Goal: Transaction & Acquisition: Obtain resource

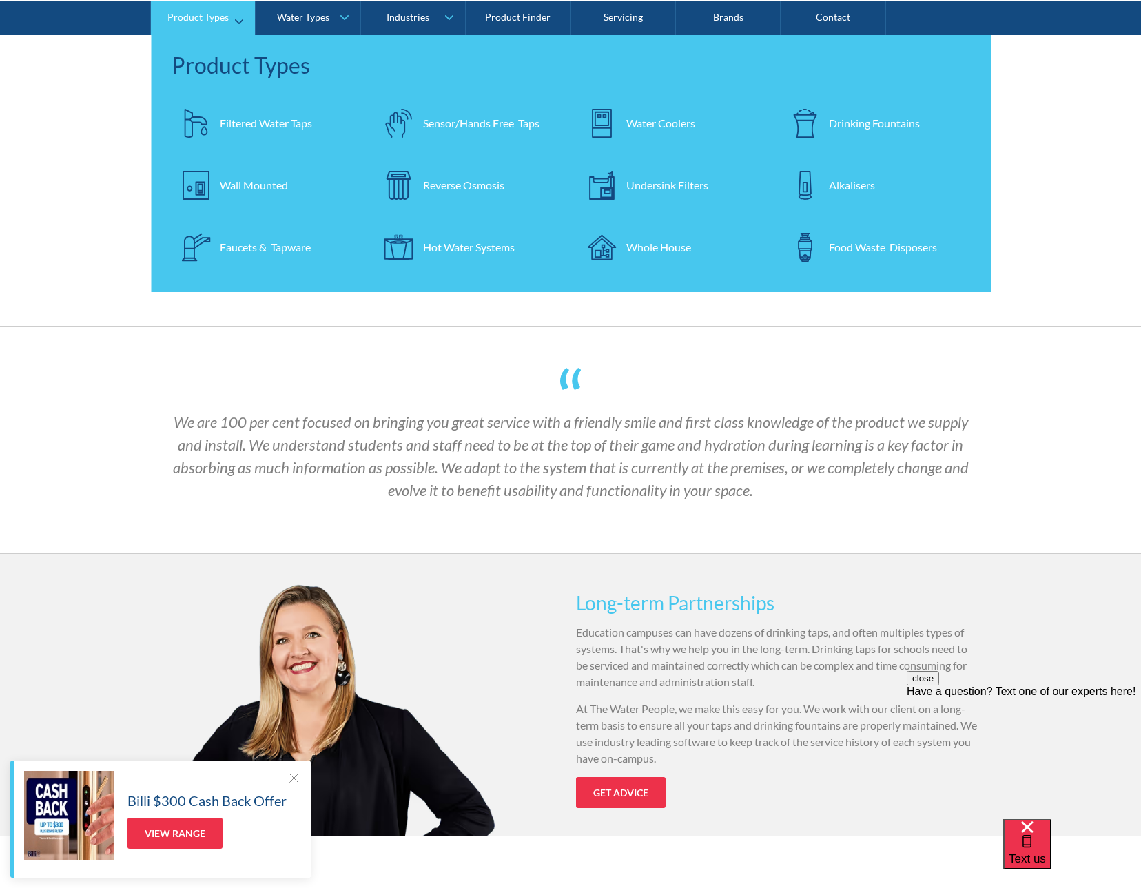
click at [880, 126] on div "Drinking Fountains" at bounding box center [874, 122] width 91 height 17
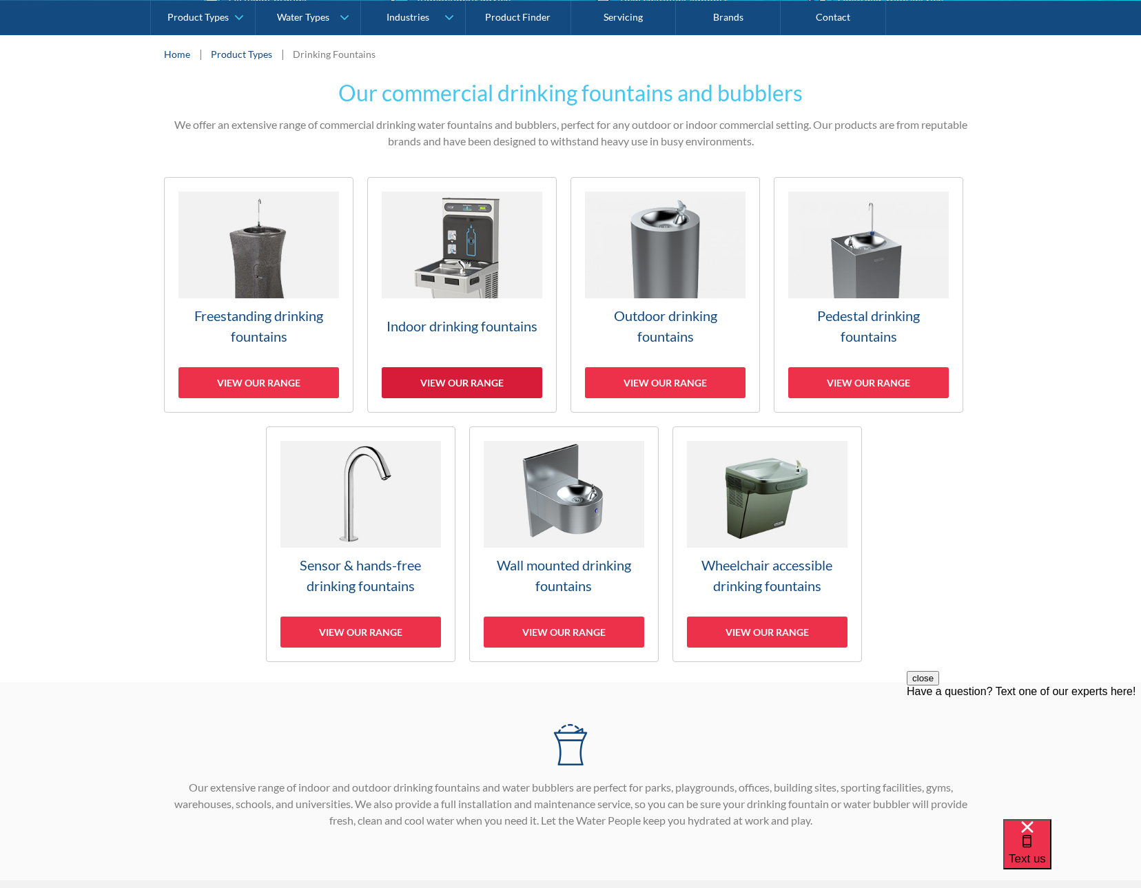
click at [506, 378] on div "View our range" at bounding box center [462, 382] width 161 height 31
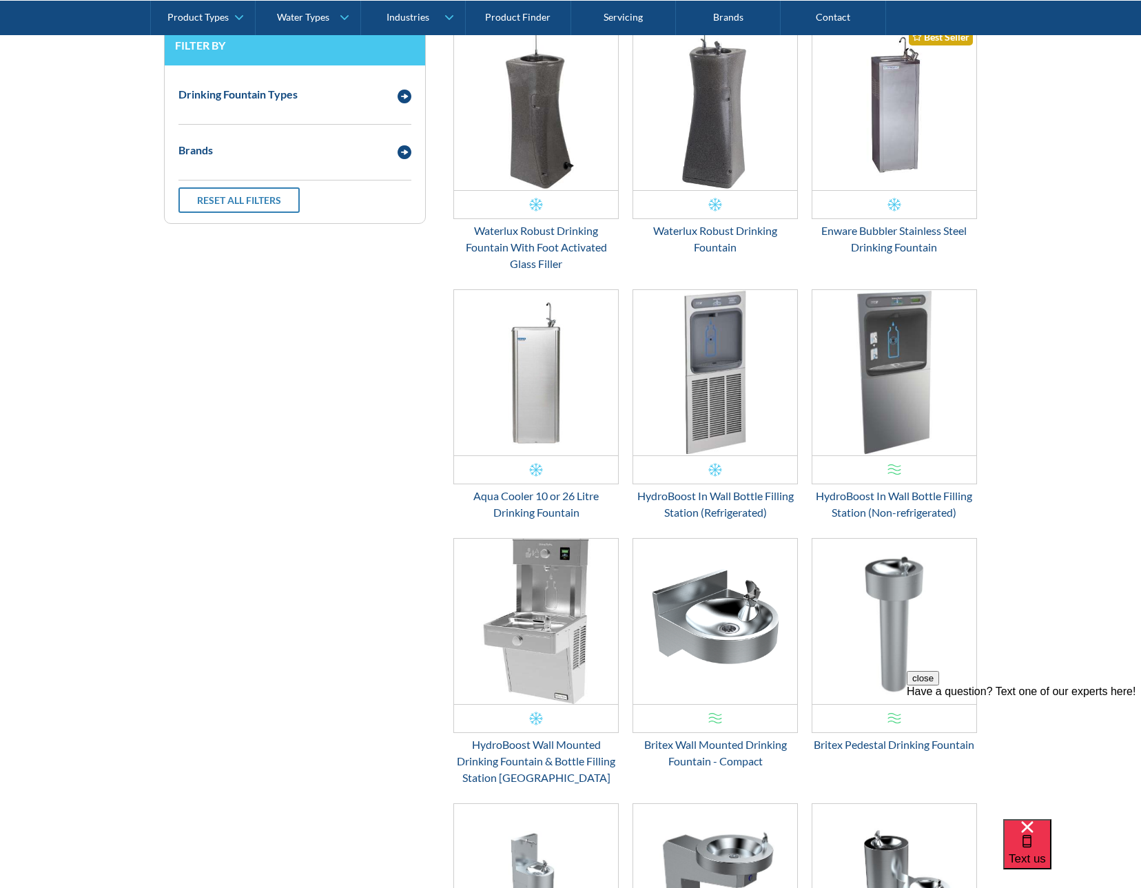
scroll to position [579, 0]
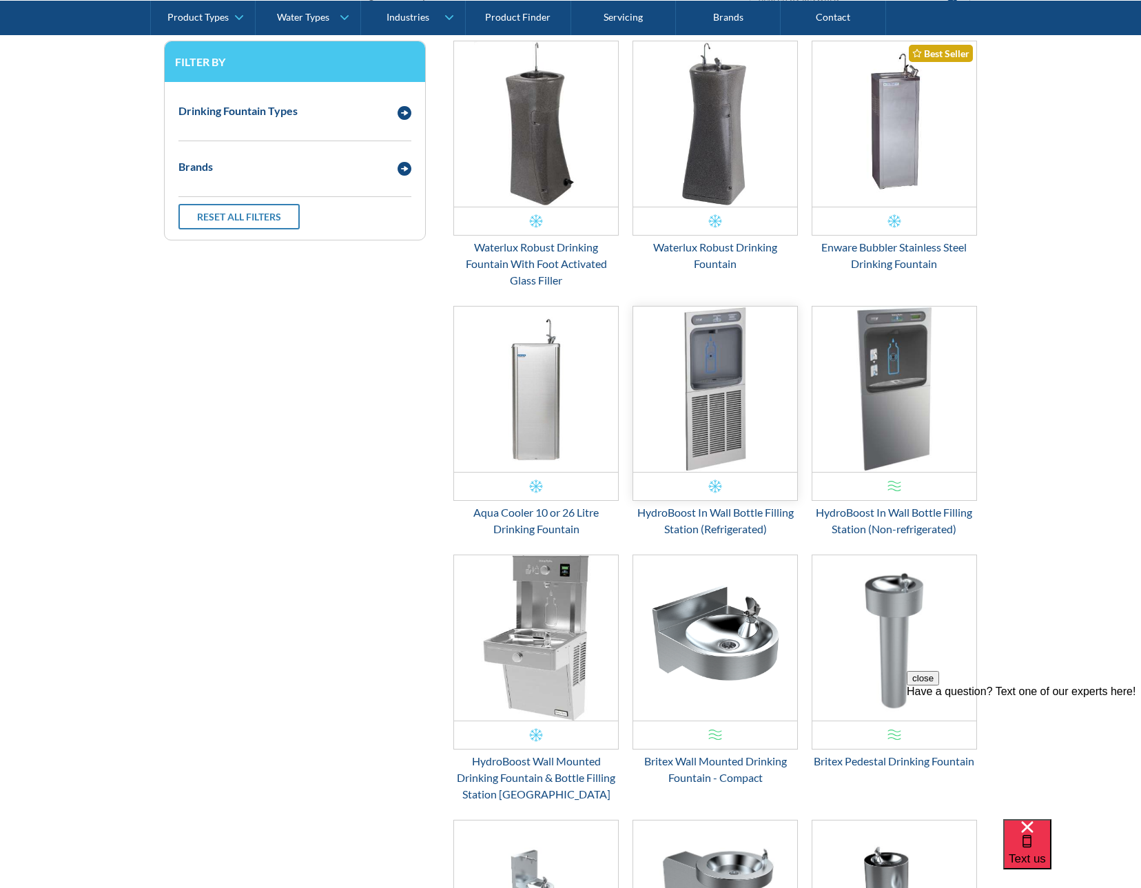
click at [712, 390] on img "Email Form 3" at bounding box center [715, 389] width 164 height 165
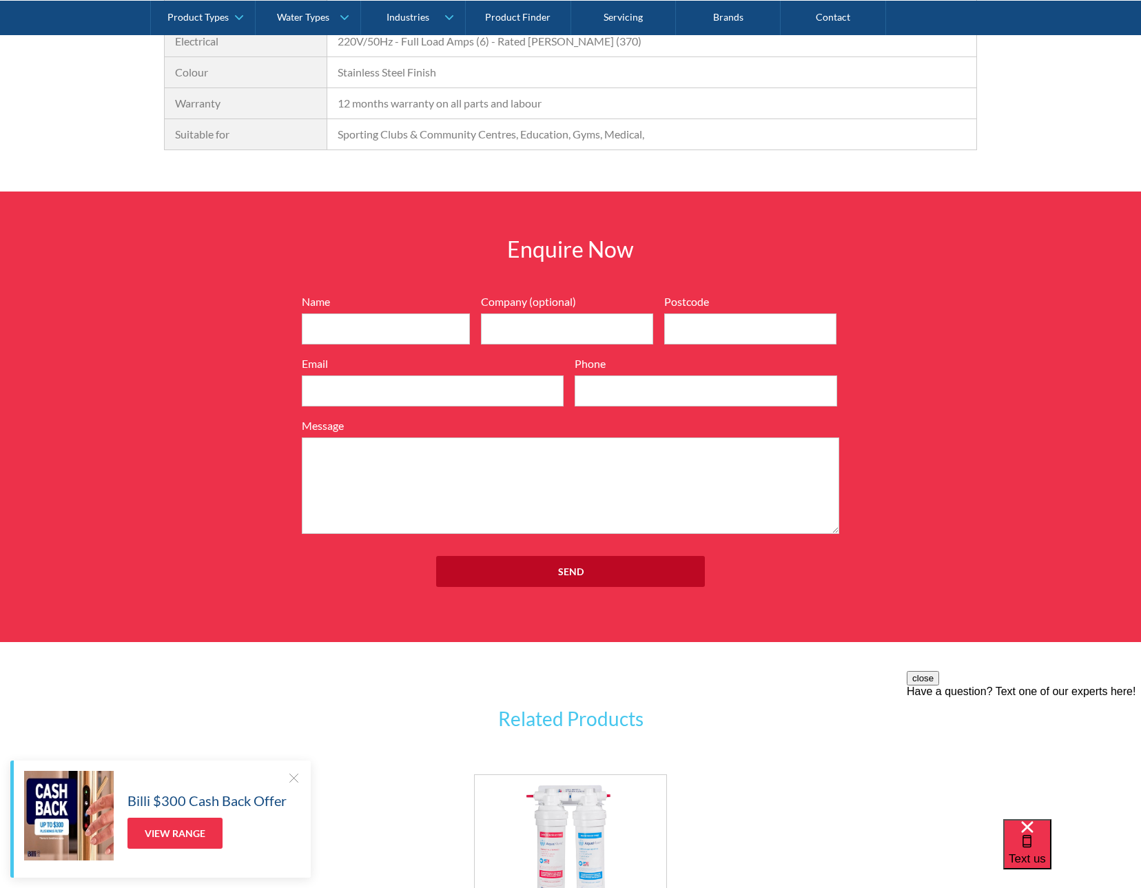
scroll to position [1516, 0]
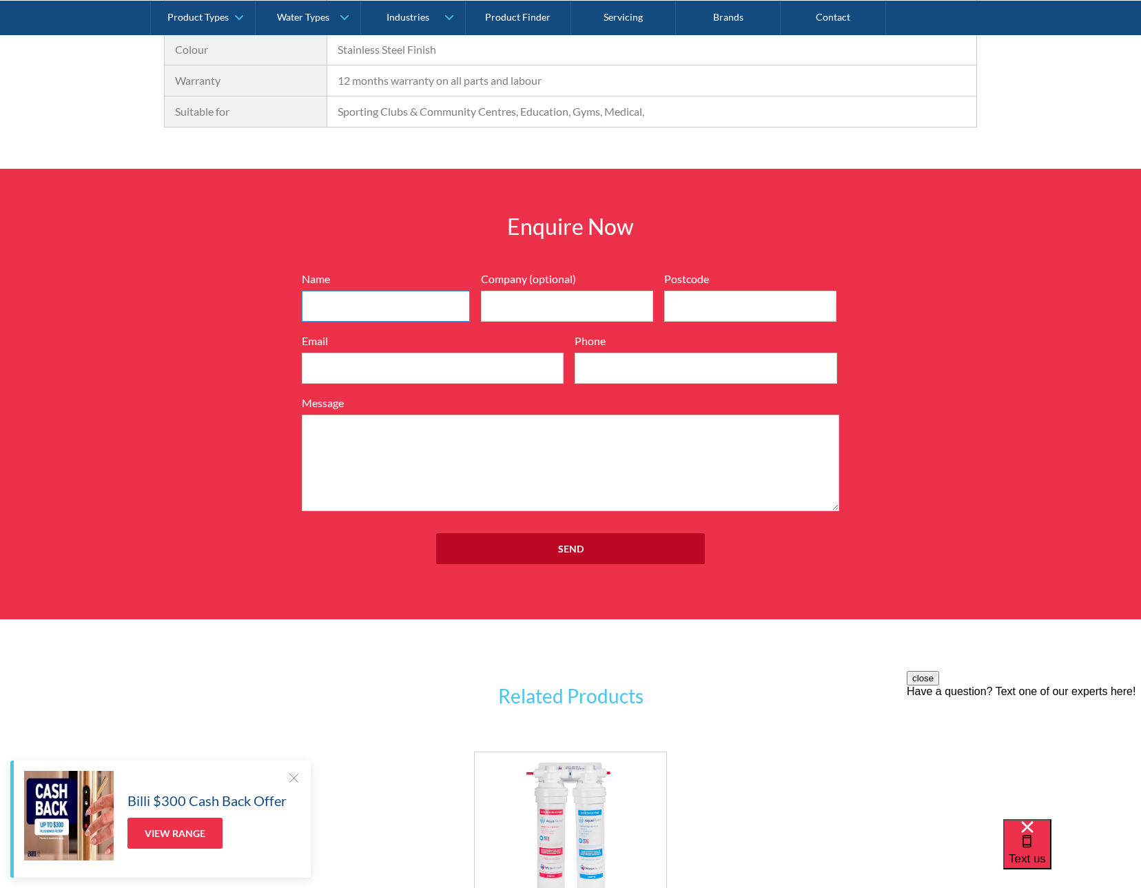
click at [342, 291] on input "Name" at bounding box center [386, 306] width 168 height 31
drag, startPoint x: 372, startPoint y: 291, endPoint x: 386, endPoint y: 302, distance: 18.2
click at [372, 292] on input "Name" at bounding box center [386, 306] width 168 height 31
type input "Chrystal"
click at [634, 313] on input "Company (optional)" at bounding box center [567, 306] width 172 height 31
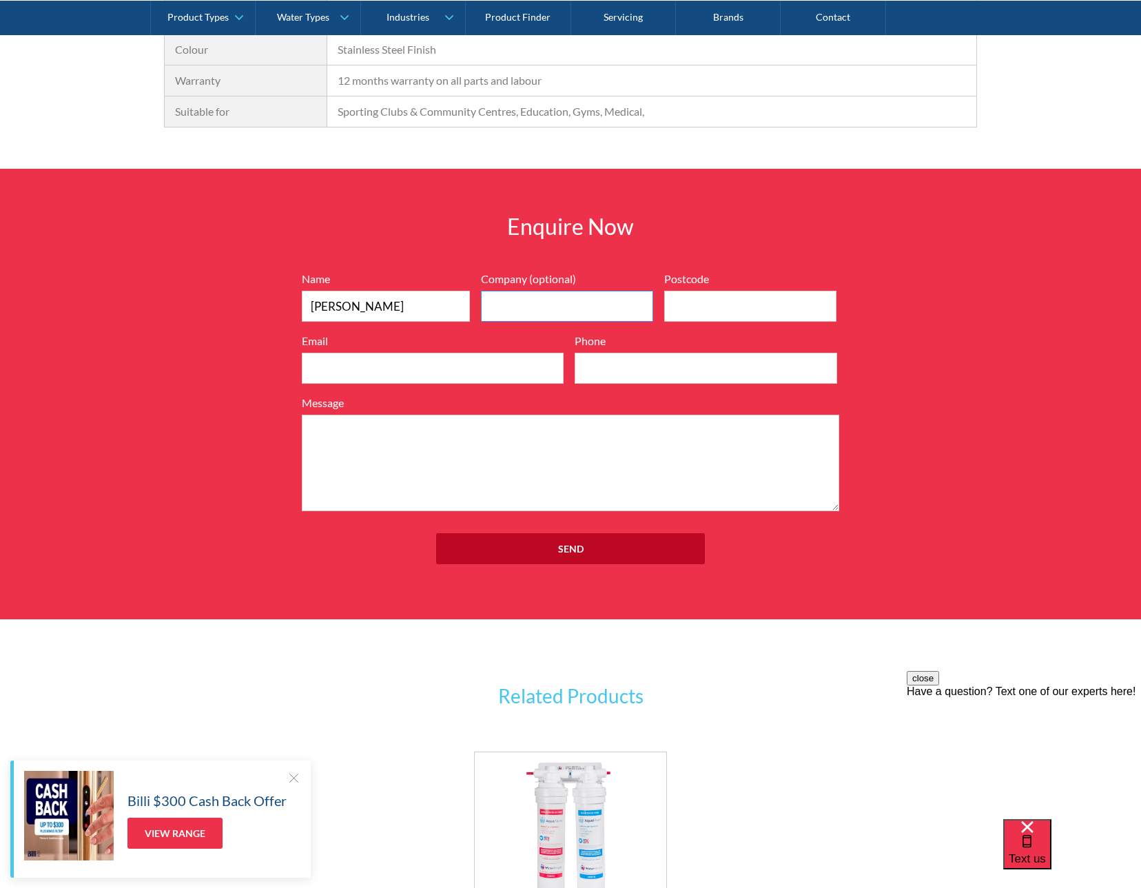
type input "Kings Outside School Hours Care"
type input "chrystal.mills@kings.org.au"
type input "0488298136"
click at [453, 470] on textarea "Message" at bounding box center [570, 463] width 537 height 96
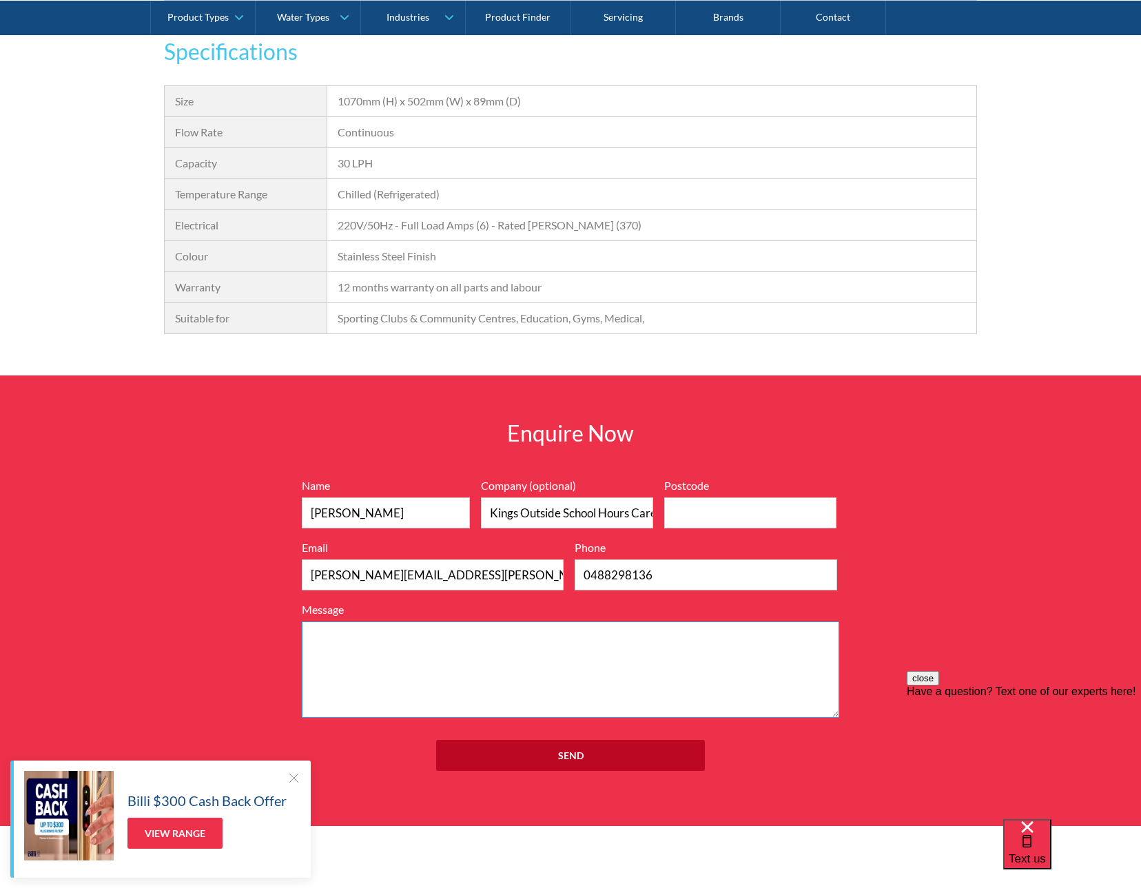
scroll to position [1584, 0]
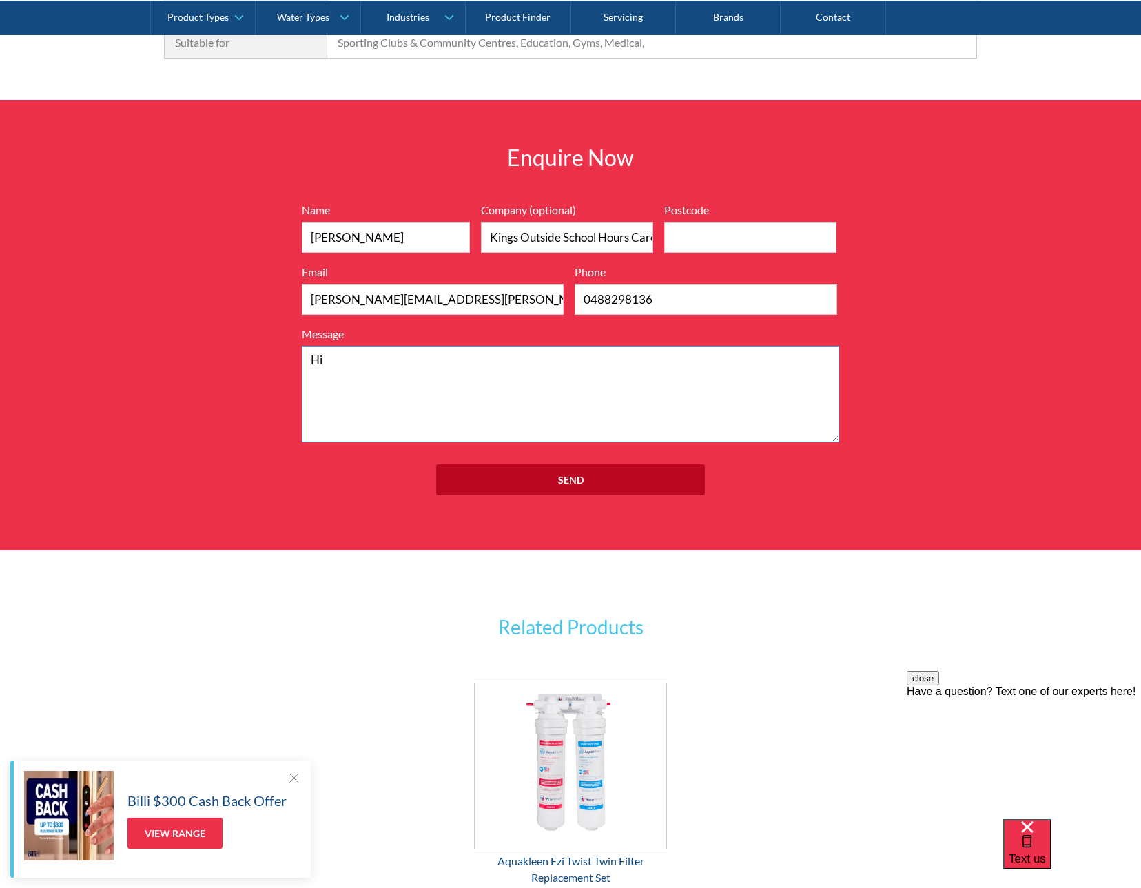
type textarea "H"
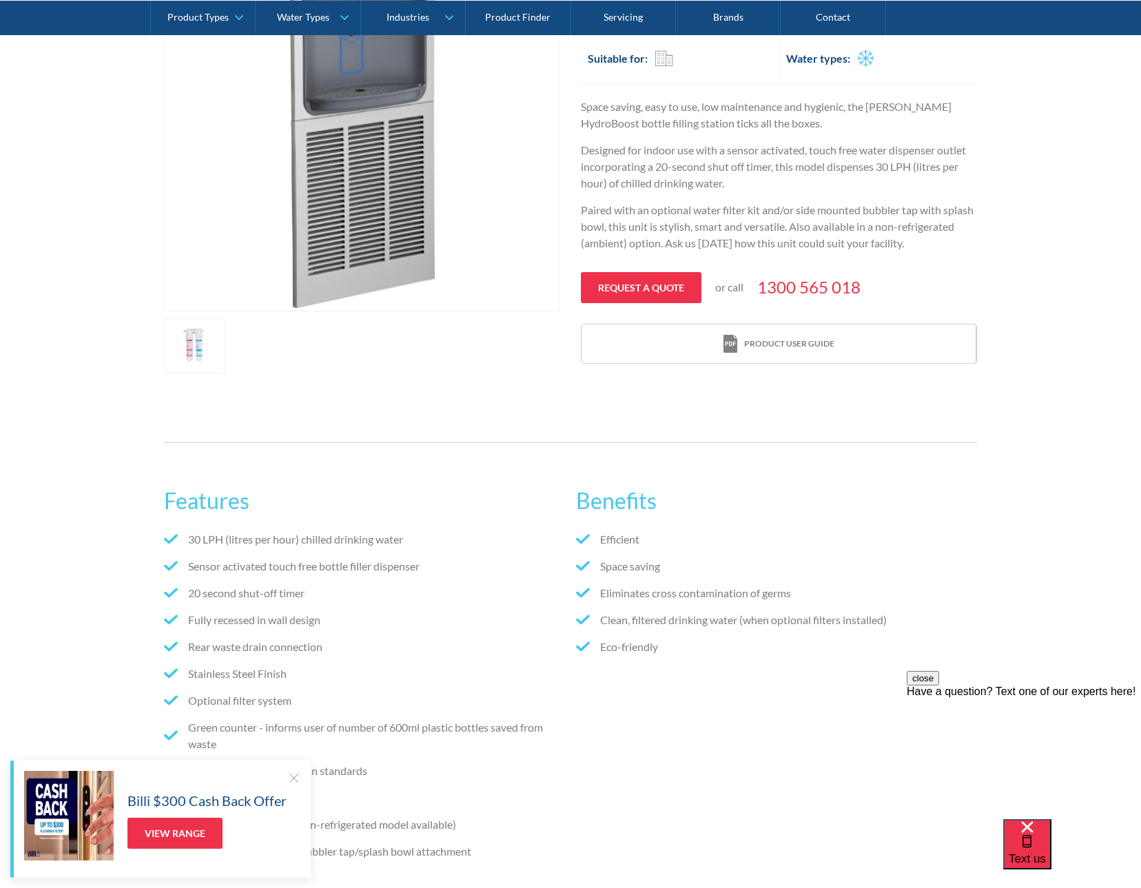
scroll to position [0, 0]
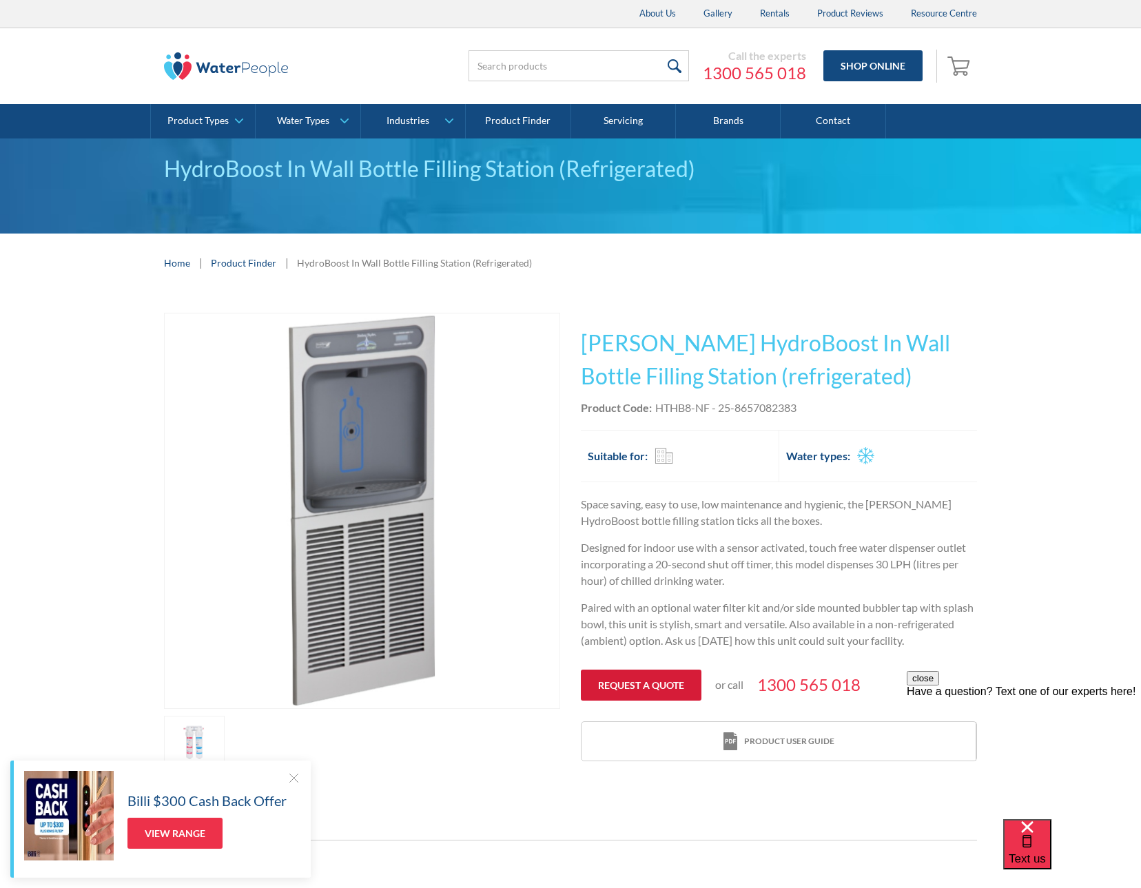
click at [641, 688] on link "Request a quote" at bounding box center [641, 685] width 121 height 31
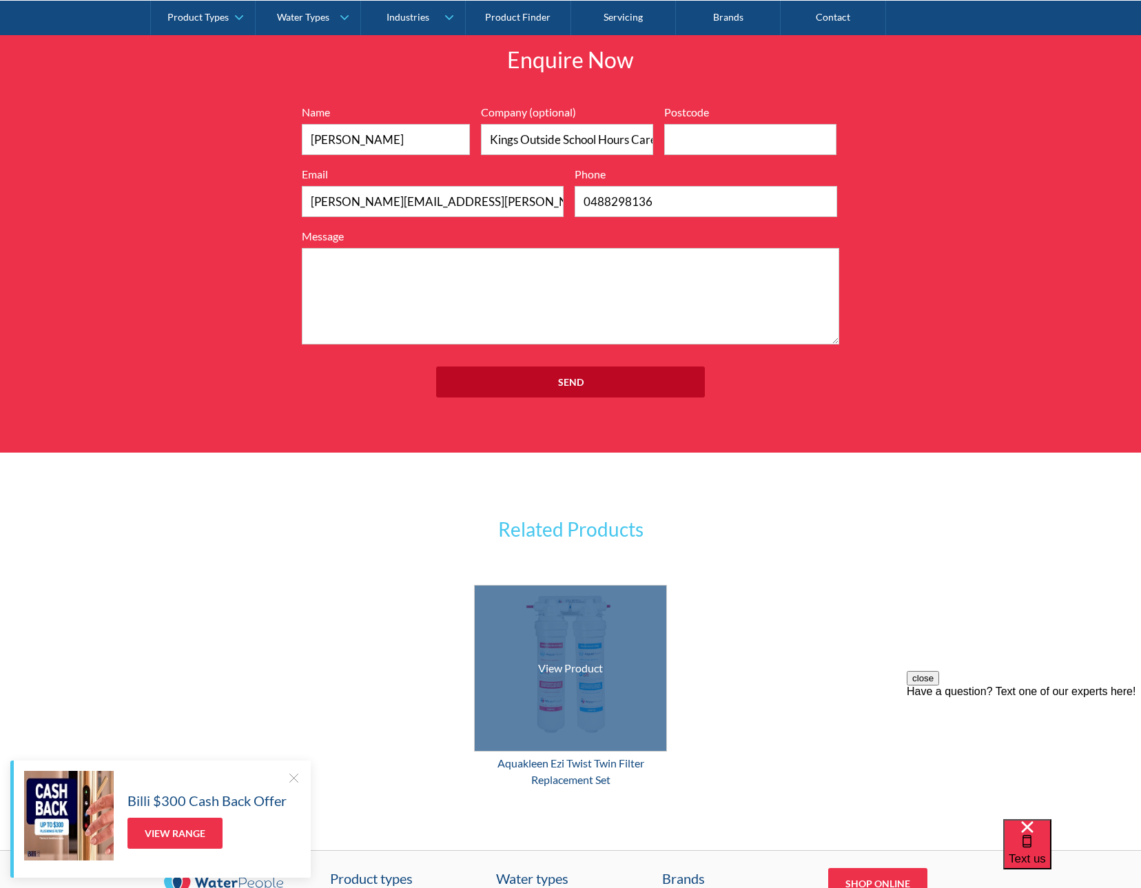
scroll to position [1684, 0]
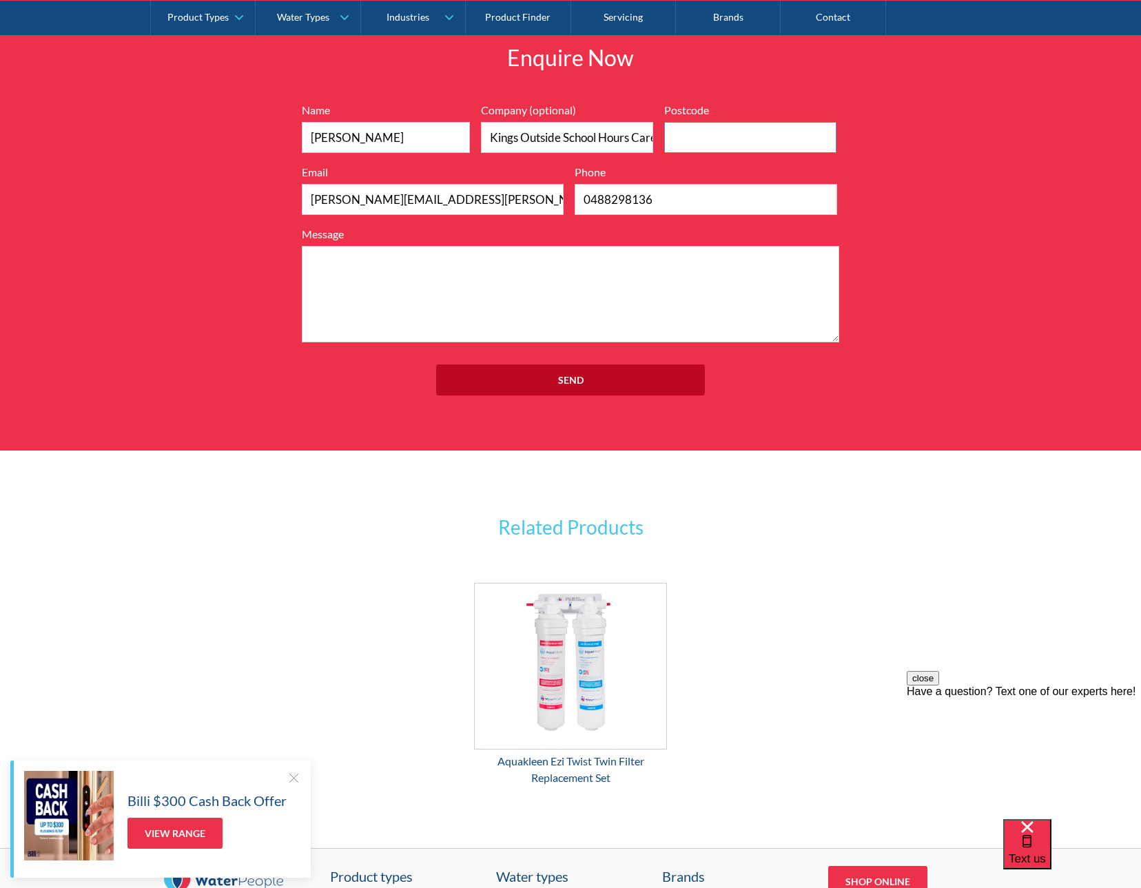
click at [725, 143] on input "Postcode" at bounding box center [750, 137] width 172 height 31
click at [692, 136] on input "Postcode" at bounding box center [750, 137] width 172 height 31
type input "4"
type input "4227"
click at [579, 378] on input "Send" at bounding box center [570, 379] width 269 height 31
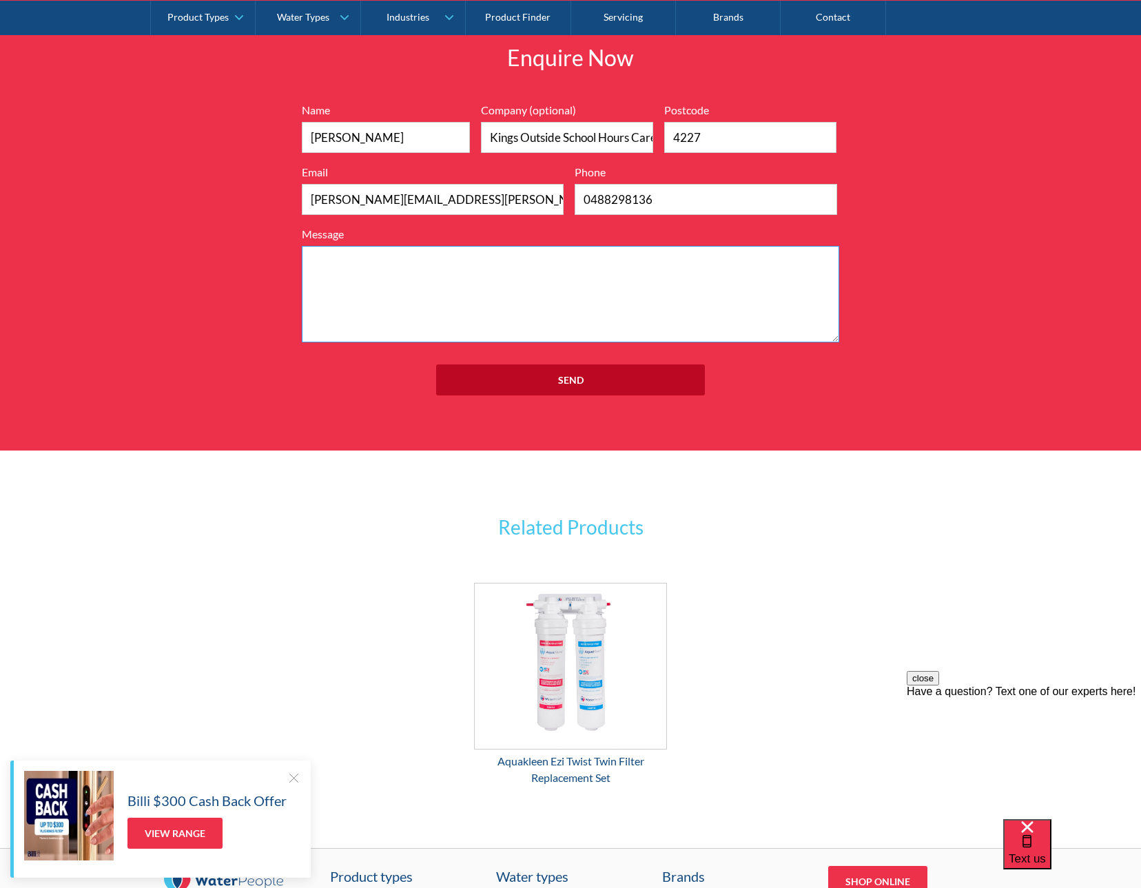
drag, startPoint x: 630, startPoint y: 312, endPoint x: 636, endPoint y: 302, distance: 11.1
click at [632, 307] on textarea "Message" at bounding box center [570, 294] width 537 height 96
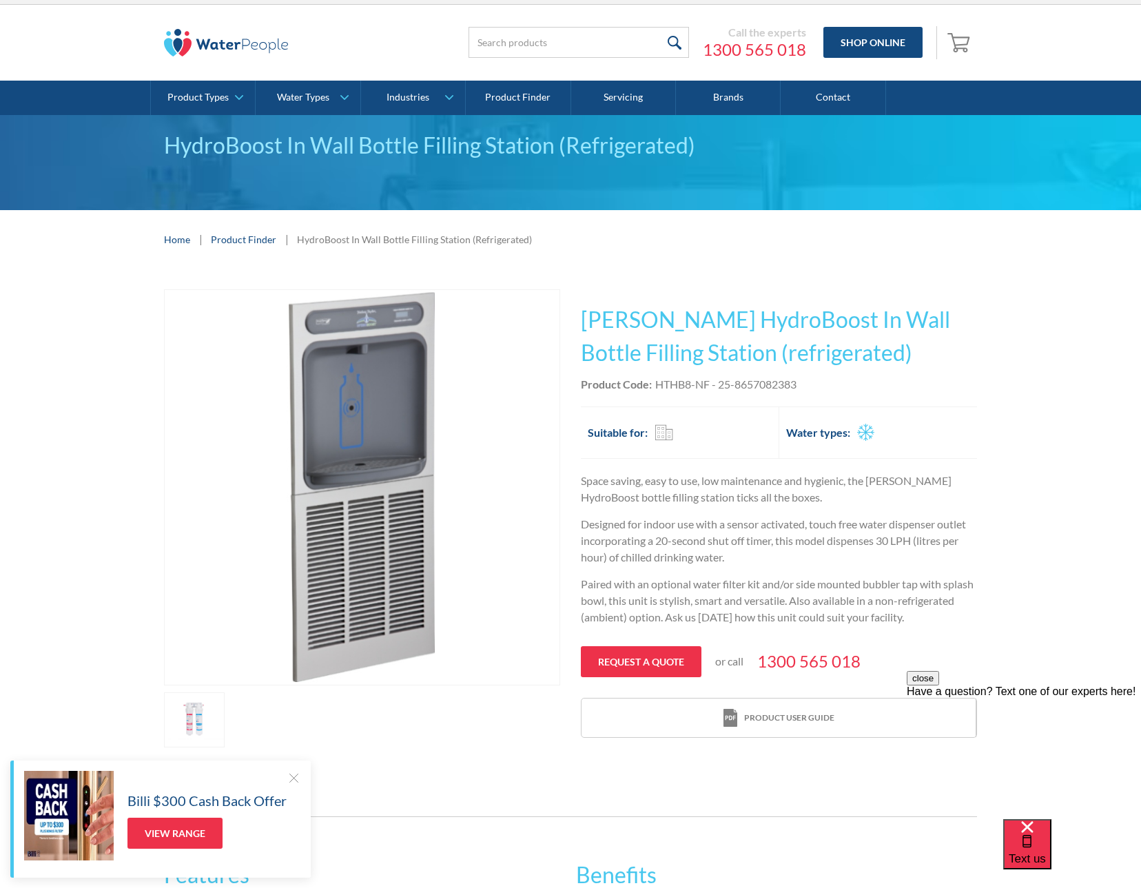
scroll to position [0, 0]
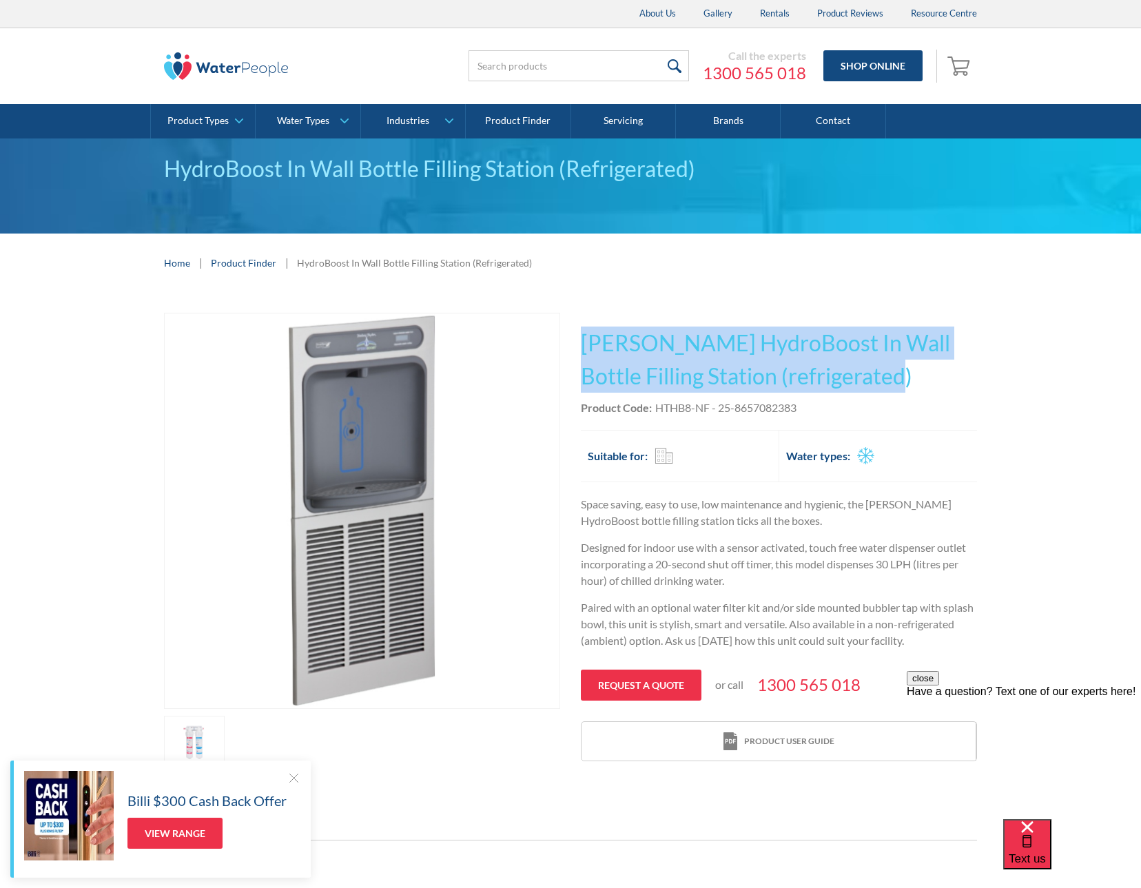
drag, startPoint x: 589, startPoint y: 340, endPoint x: 842, endPoint y: 380, distance: 256.1
click at [842, 380] on h1 "Halsey Taylor HydroBoost In Wall Bottle Filling Station (refrigerated)" at bounding box center [779, 360] width 396 height 66
drag, startPoint x: 842, startPoint y: 380, endPoint x: 773, endPoint y: 366, distance: 70.4
click at [773, 366] on h1 "Halsey Taylor HydroBoost In Wall Bottle Filling Station (refrigerated)" at bounding box center [779, 360] width 396 height 66
drag, startPoint x: 582, startPoint y: 343, endPoint x: 851, endPoint y: 378, distance: 271.0
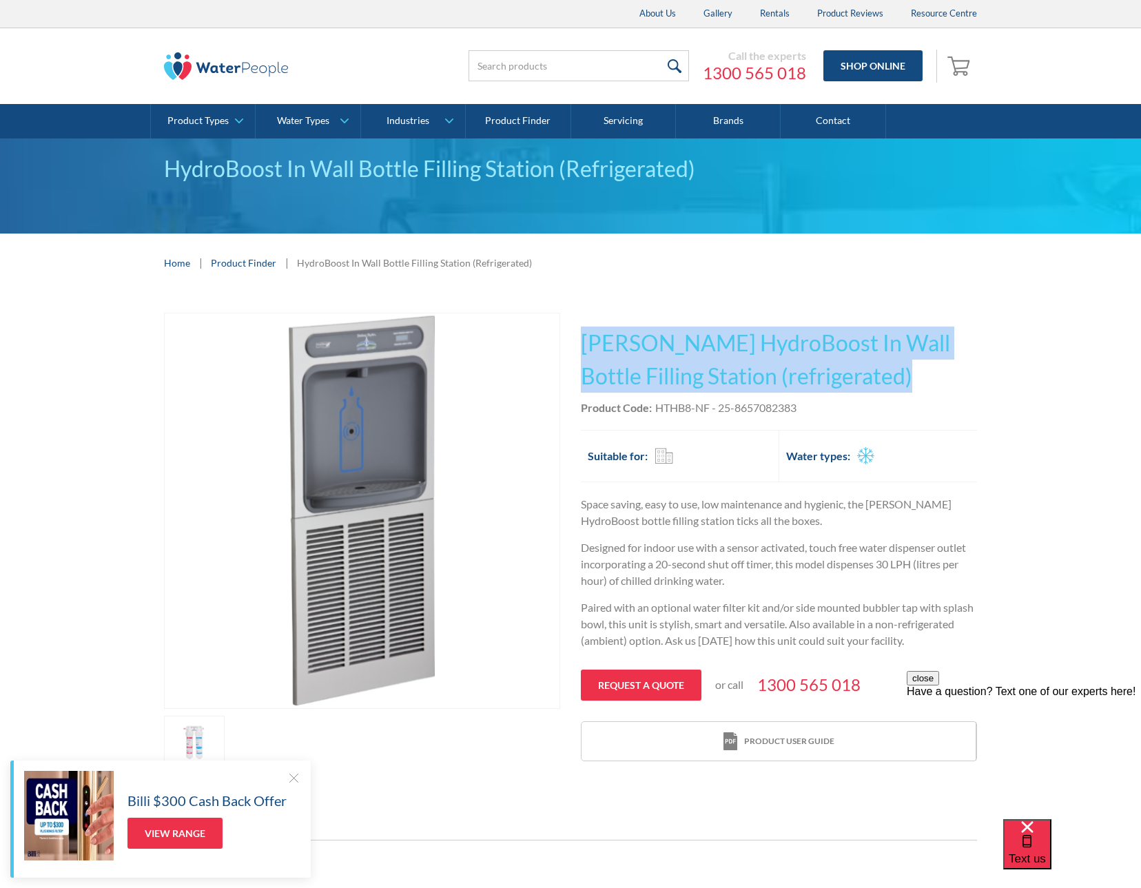
click at [851, 378] on h1 "Halsey Taylor HydroBoost In Wall Bottle Filling Station (refrigerated)" at bounding box center [779, 360] width 396 height 66
drag, startPoint x: 851, startPoint y: 378, endPoint x: 820, endPoint y: 377, distance: 31.0
copy h1 "Halsey Taylor HydroBoost In Wall Bottle Filling Station (refrigerated)"
click at [794, 355] on h1 "Halsey Taylor HydroBoost In Wall Bottle Filling Station (refrigerated)" at bounding box center [779, 360] width 396 height 66
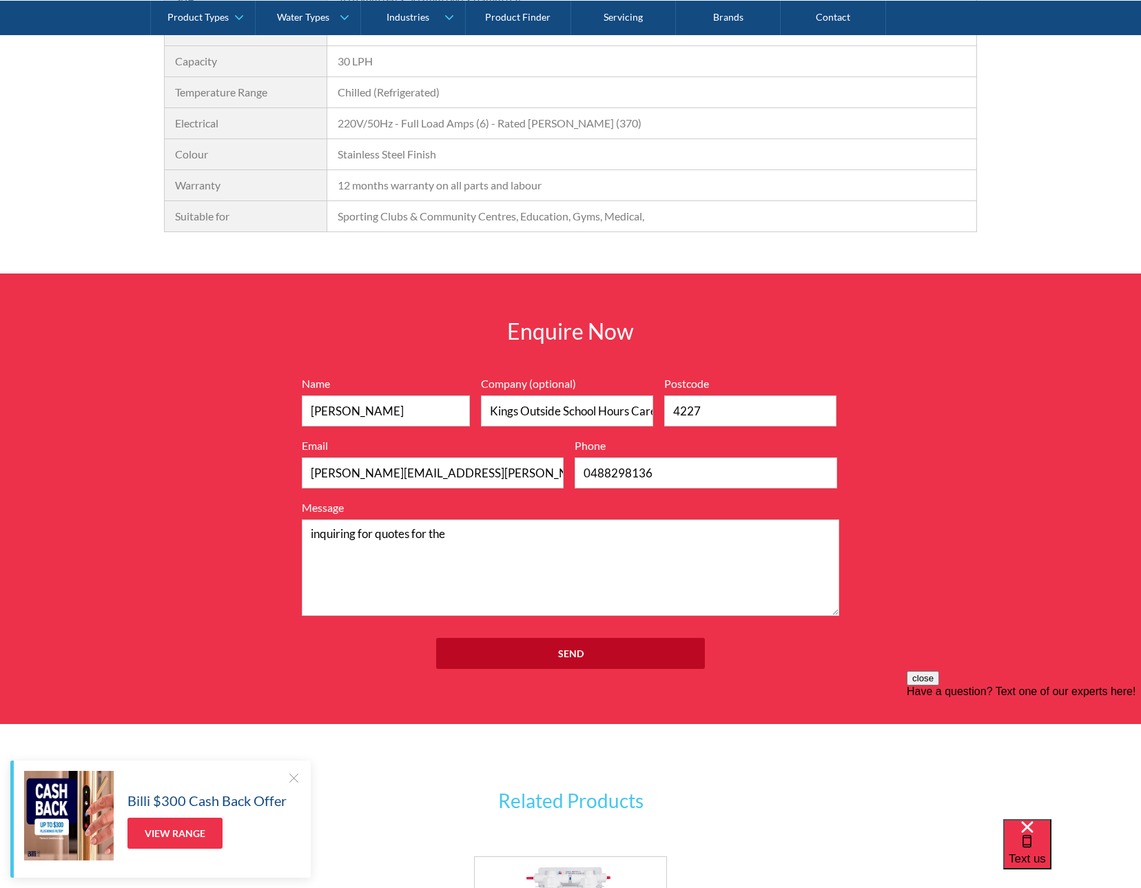
scroll to position [1309, 0]
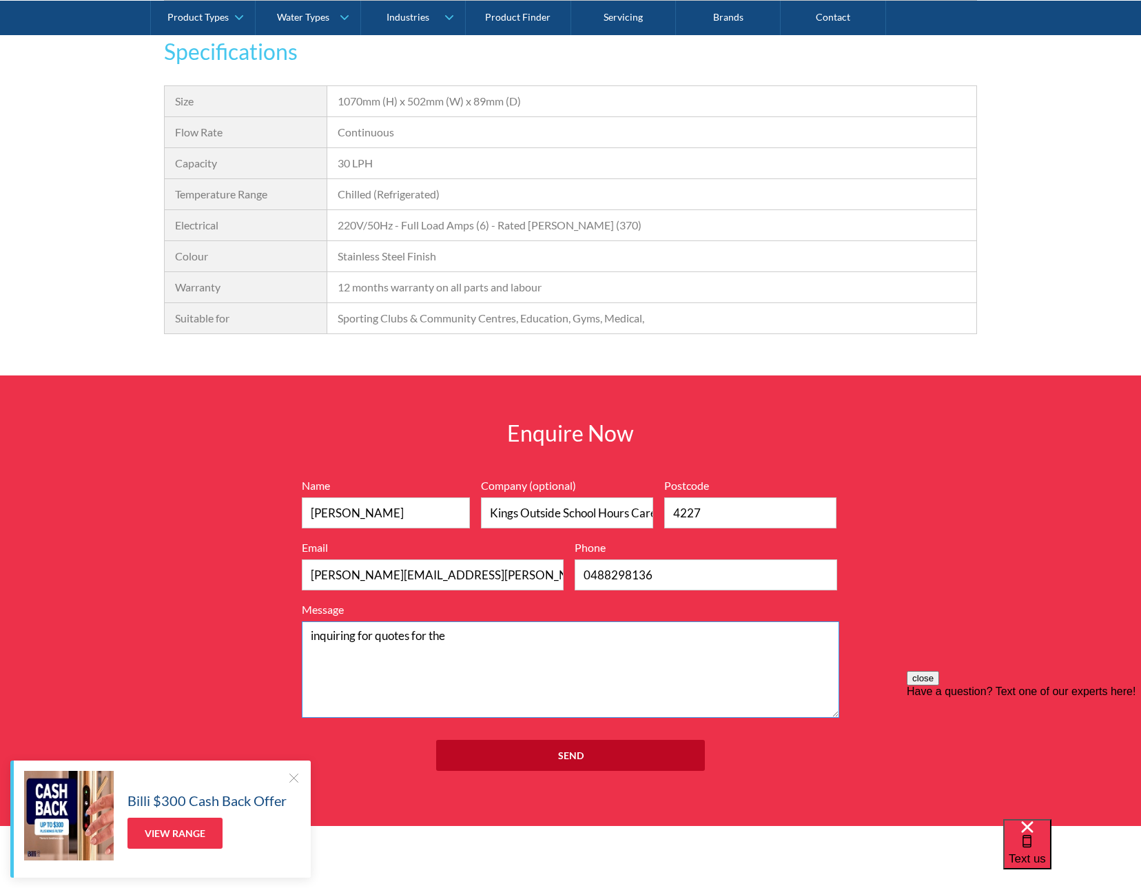
click at [464, 634] on textarea "inquiring for quotes for the" at bounding box center [570, 669] width 537 height 96
paste textarea "Halsey Taylor HydroBoost In Wall Bottle Filling Station (refrigerated)"
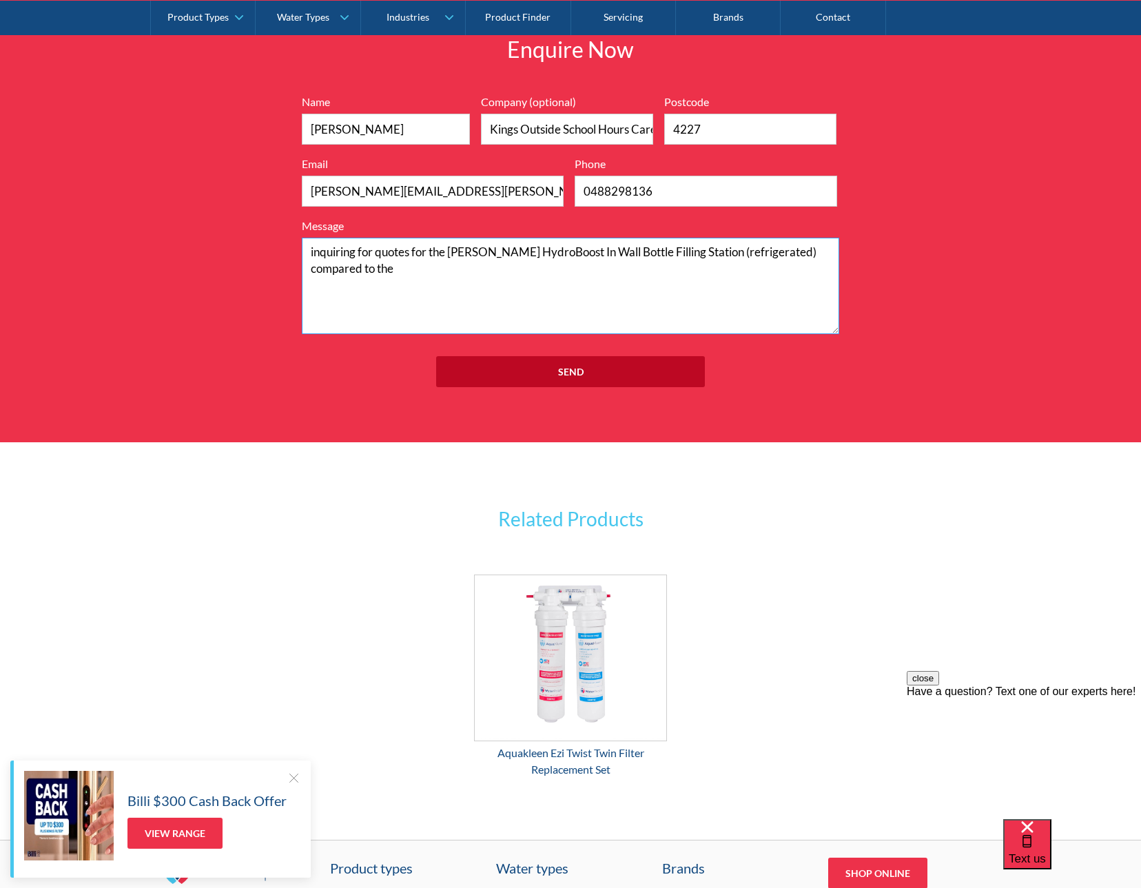
scroll to position [1611, 0]
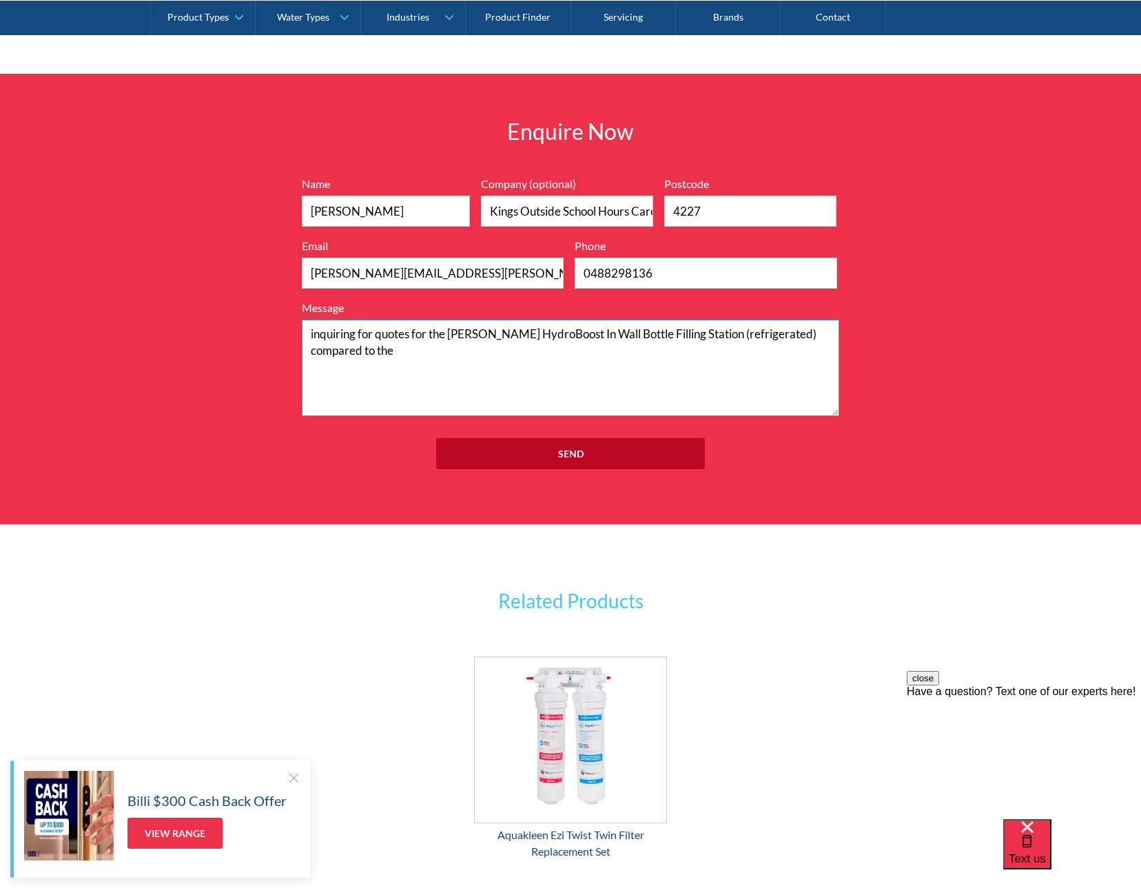
paste textarea "Halsey Taylor HydroBoost Wall Mounted Drinking Fountain & Bottle Filling Statio…"
click at [309, 332] on textarea "inquiring for quotes for the Halsey Taylor HydroBoost In Wall Bottle Filling St…" at bounding box center [570, 368] width 537 height 96
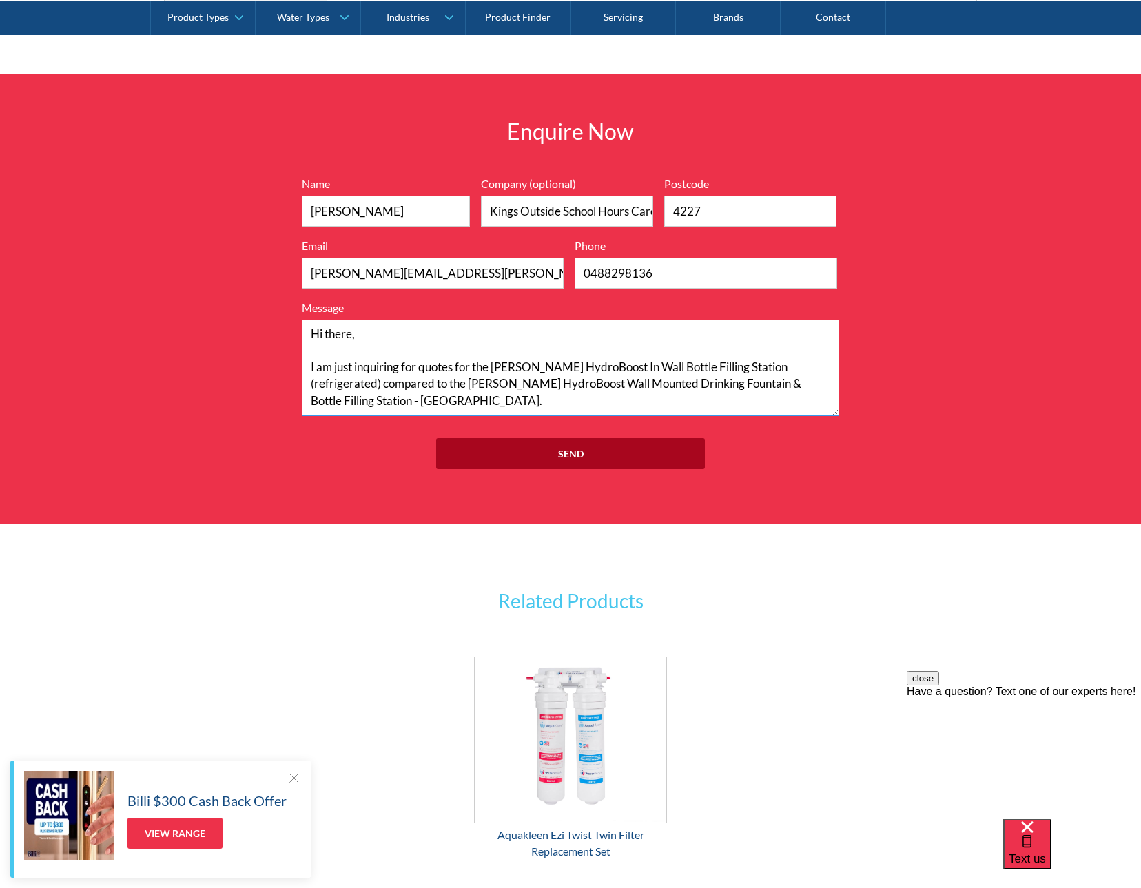
type textarea "Hi there, I am just inquiring for quotes for the Halsey Taylor HydroBoost In Wa…"
click at [550, 453] on input "Send" at bounding box center [570, 453] width 269 height 31
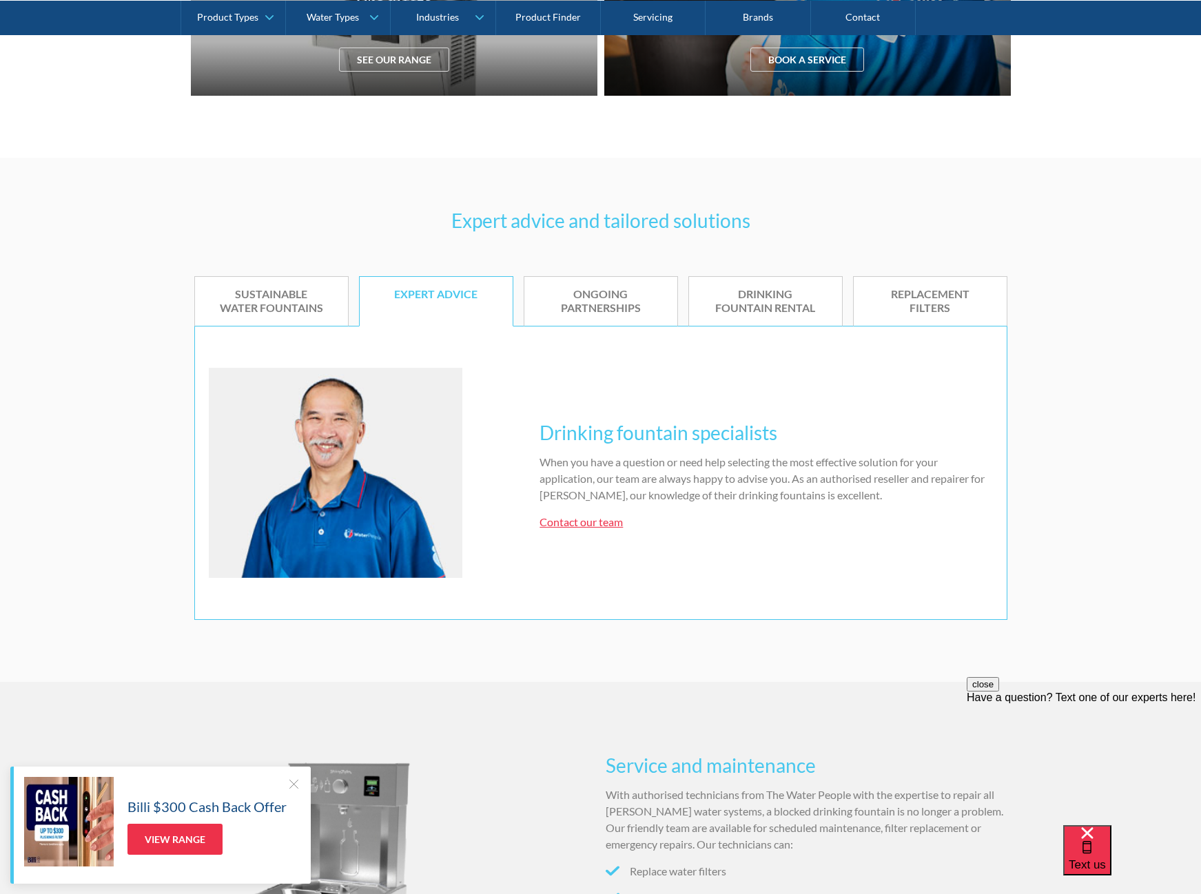
scroll to position [482, 0]
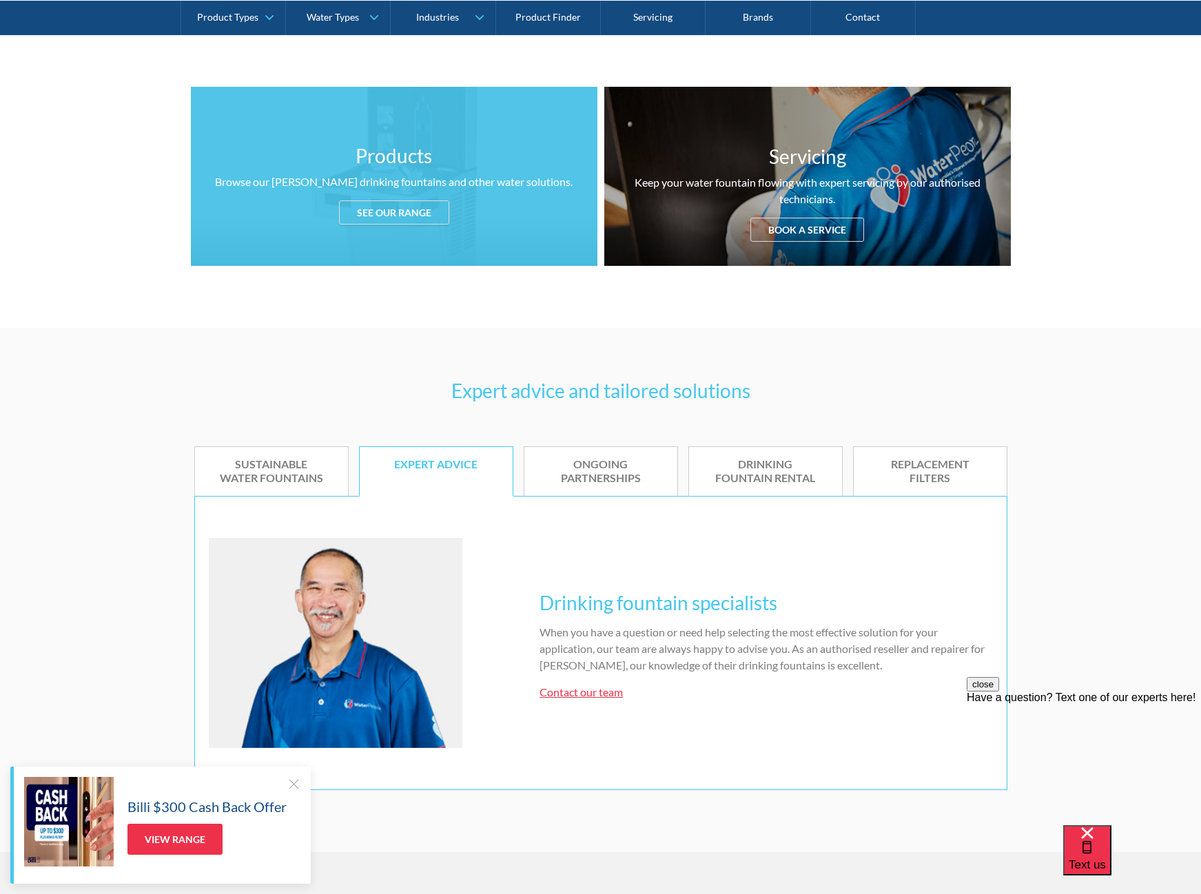
click at [383, 220] on div "See our range" at bounding box center [394, 212] width 110 height 24
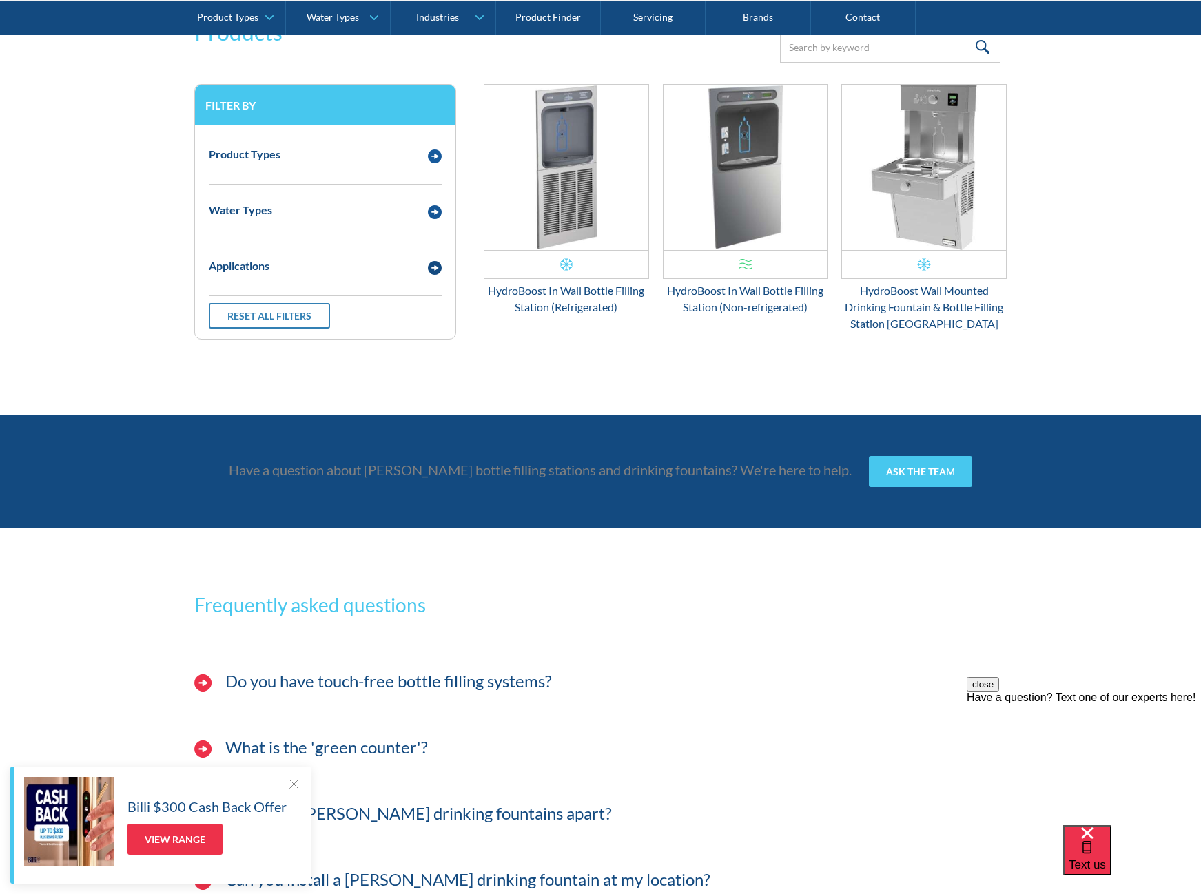
scroll to position [1719, 0]
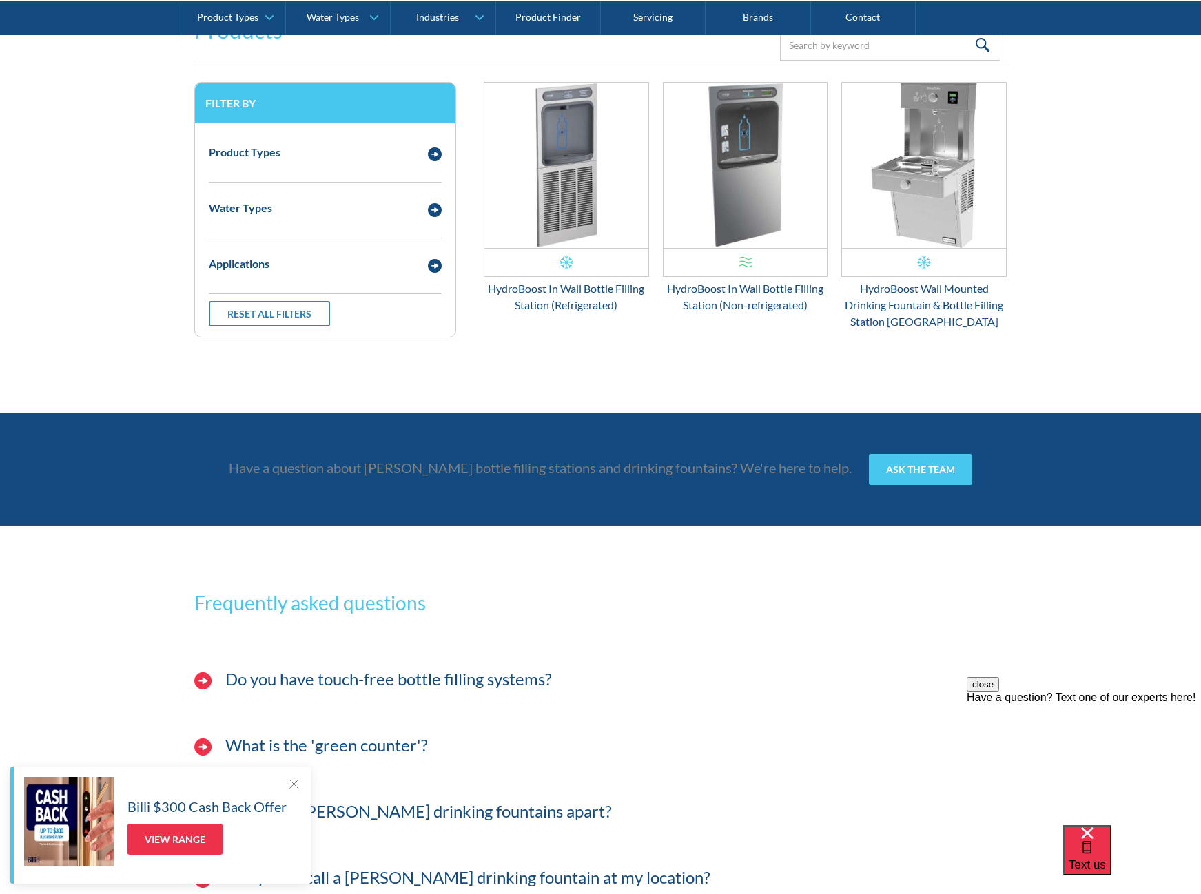
drag, startPoint x: 885, startPoint y: 296, endPoint x: 845, endPoint y: 374, distance: 88.1
click at [845, 374] on div "Filter by Product Types Filtered Water Taps Sensor/Hands Free Taps Water Cooler…" at bounding box center [600, 232] width 813 height 300
click at [895, 300] on div "HydroBoost Wall Mounted Drinking Fountain & Bottle Filling Station [GEOGRAPHIC_…" at bounding box center [923, 305] width 165 height 50
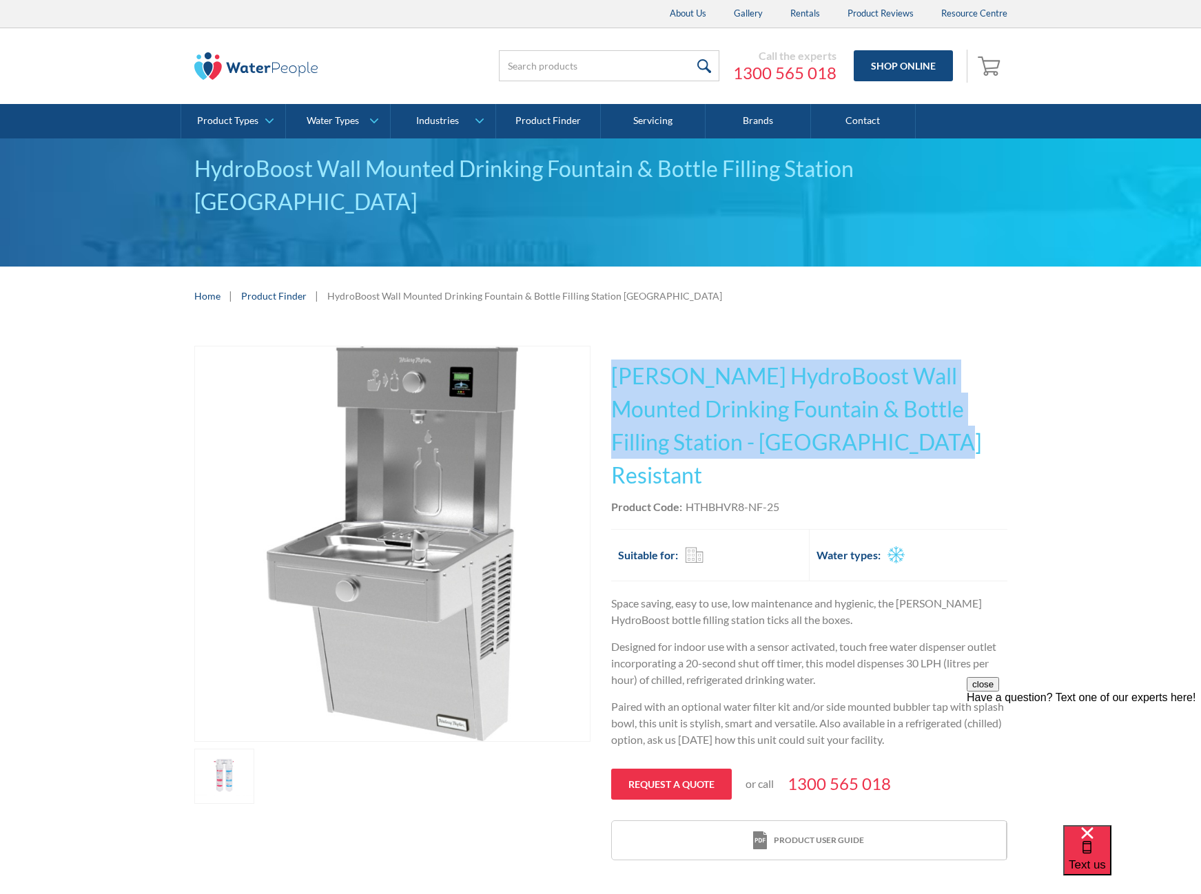
drag, startPoint x: 613, startPoint y: 374, endPoint x: 783, endPoint y: 444, distance: 183.8
click at [783, 444] on h1 "Halsey Taylor HydroBoost Wall Mounted Drinking Fountain & Bottle Filling Statio…" at bounding box center [809, 426] width 396 height 132
drag, startPoint x: 783, startPoint y: 444, endPoint x: 750, endPoint y: 406, distance: 50.3
copy h1 "Halsey Taylor HydroBoost Wall Mounted Drinking Fountain & Bottle Filling Statio…"
click at [781, 407] on h1 "Halsey Taylor HydroBoost Wall Mounted Drinking Fountain & Bottle Filling Statio…" at bounding box center [809, 426] width 396 height 132
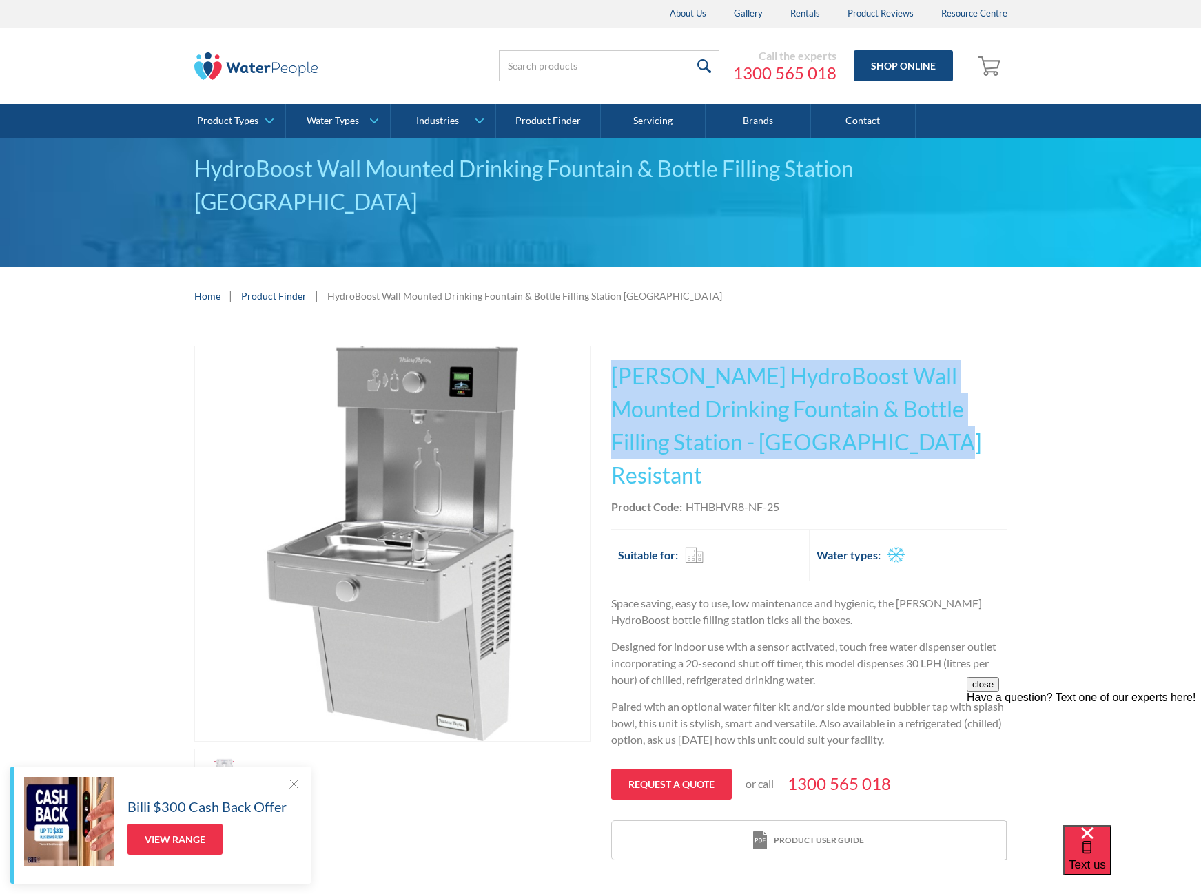
click at [717, 386] on h1 "Halsey Taylor HydroBoost Wall Mounted Drinking Fountain & Bottle Filling Statio…" at bounding box center [809, 426] width 396 height 132
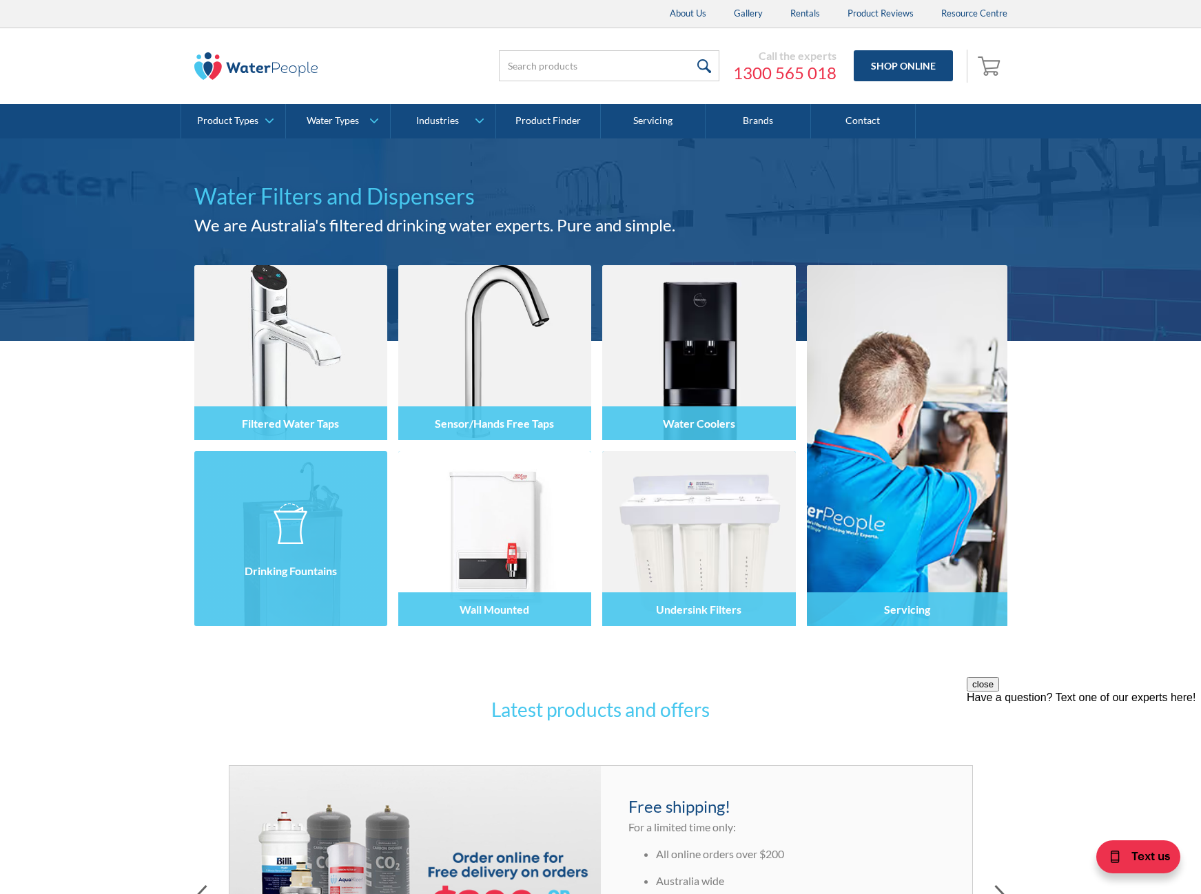
click at [287, 549] on div at bounding box center [290, 551] width 193 height 83
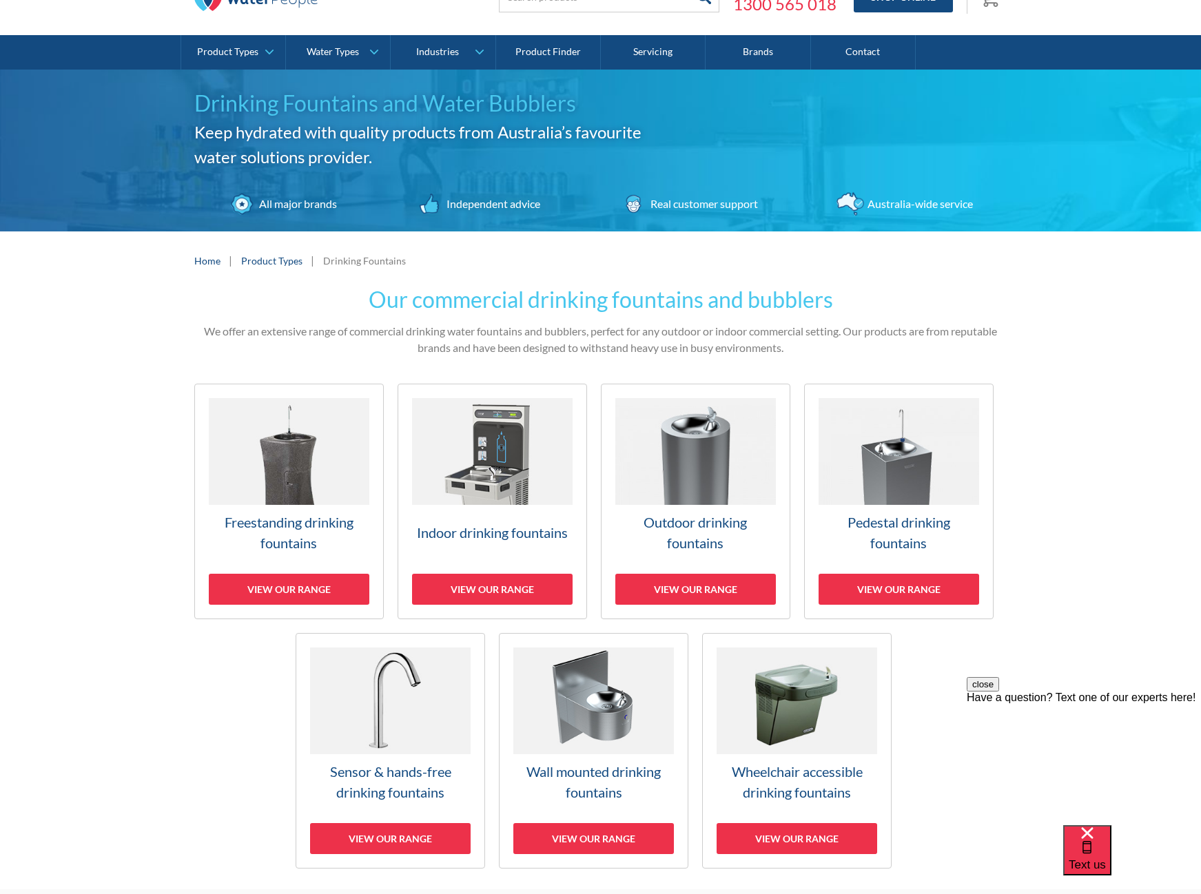
click at [487, 520] on link "Indoor drinking fountains View our range" at bounding box center [492, 502] width 189 height 236
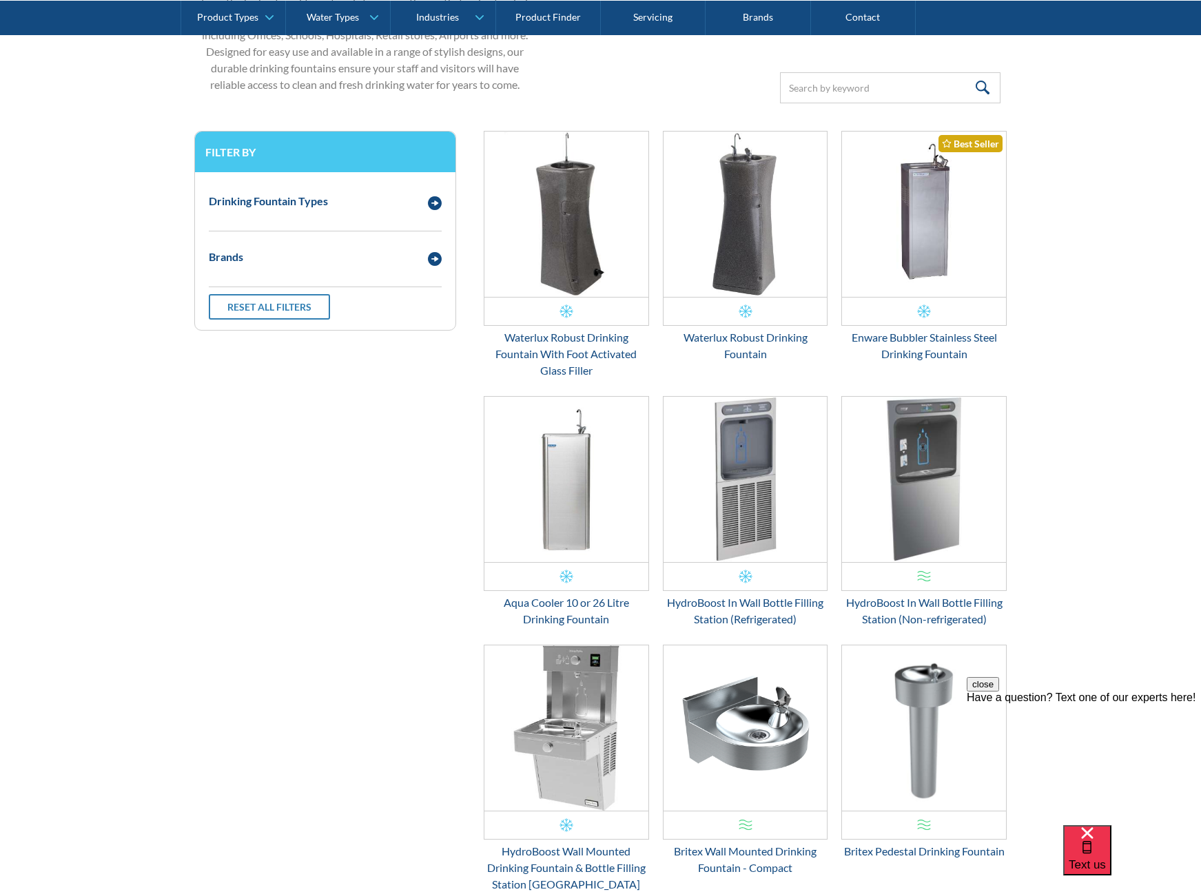
scroll to position [276, 0]
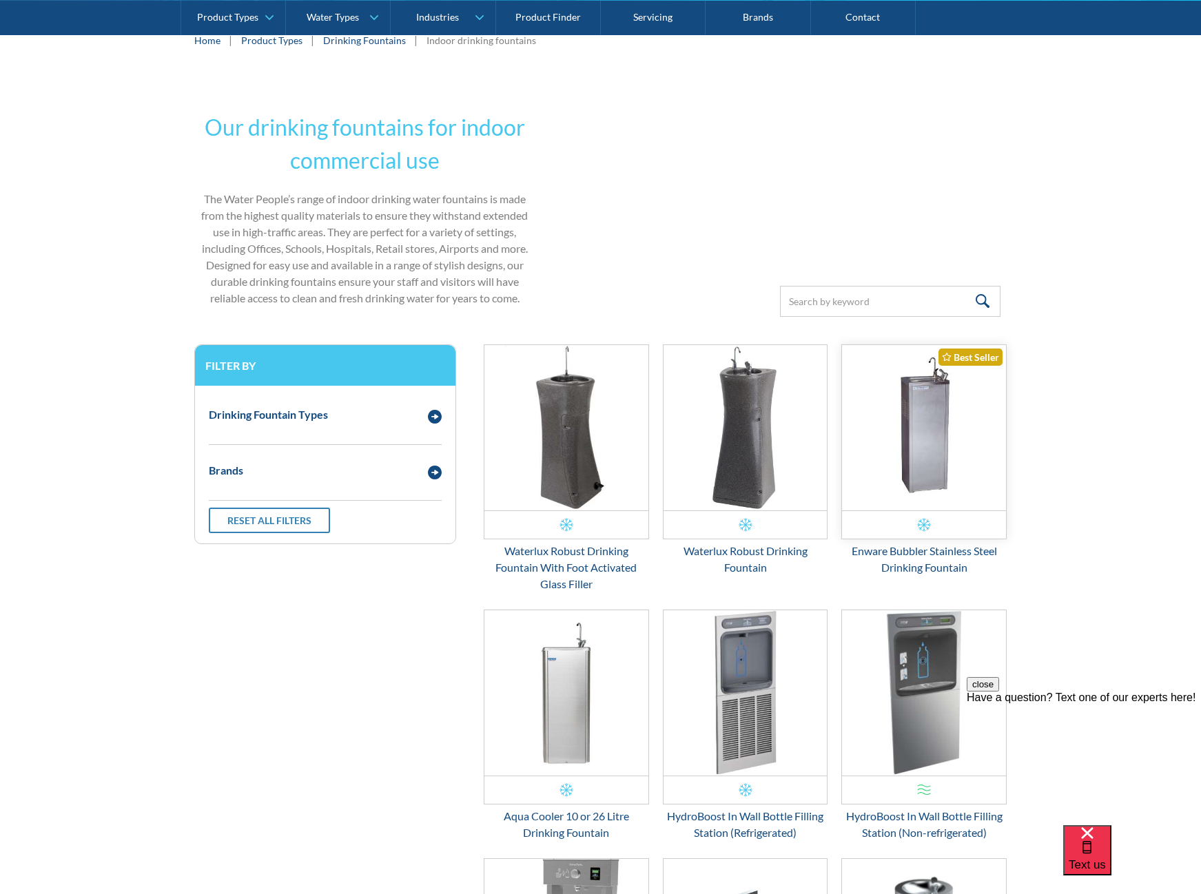
click at [913, 467] on img "Email Form 3" at bounding box center [924, 427] width 164 height 165
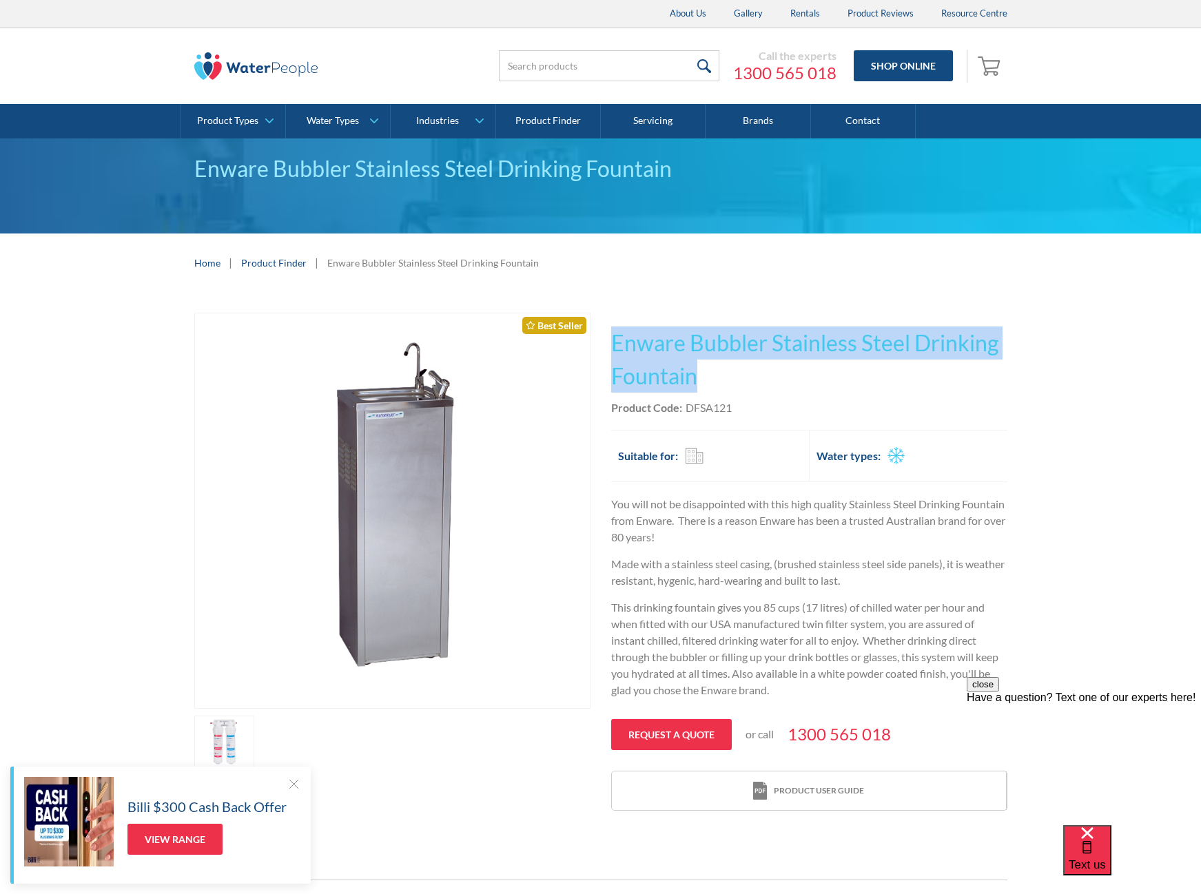
drag, startPoint x: 703, startPoint y: 380, endPoint x: 611, endPoint y: 355, distance: 95.8
click at [611, 355] on h1 "Enware Bubbler Stainless Steel Drinking Fountain" at bounding box center [809, 360] width 396 height 66
copy h1 "Enware Bubbler Stainless Steel Drinking Fountain"
click at [739, 344] on h1 "Enware Bubbler Stainless Steel Drinking Fountain" at bounding box center [809, 360] width 396 height 66
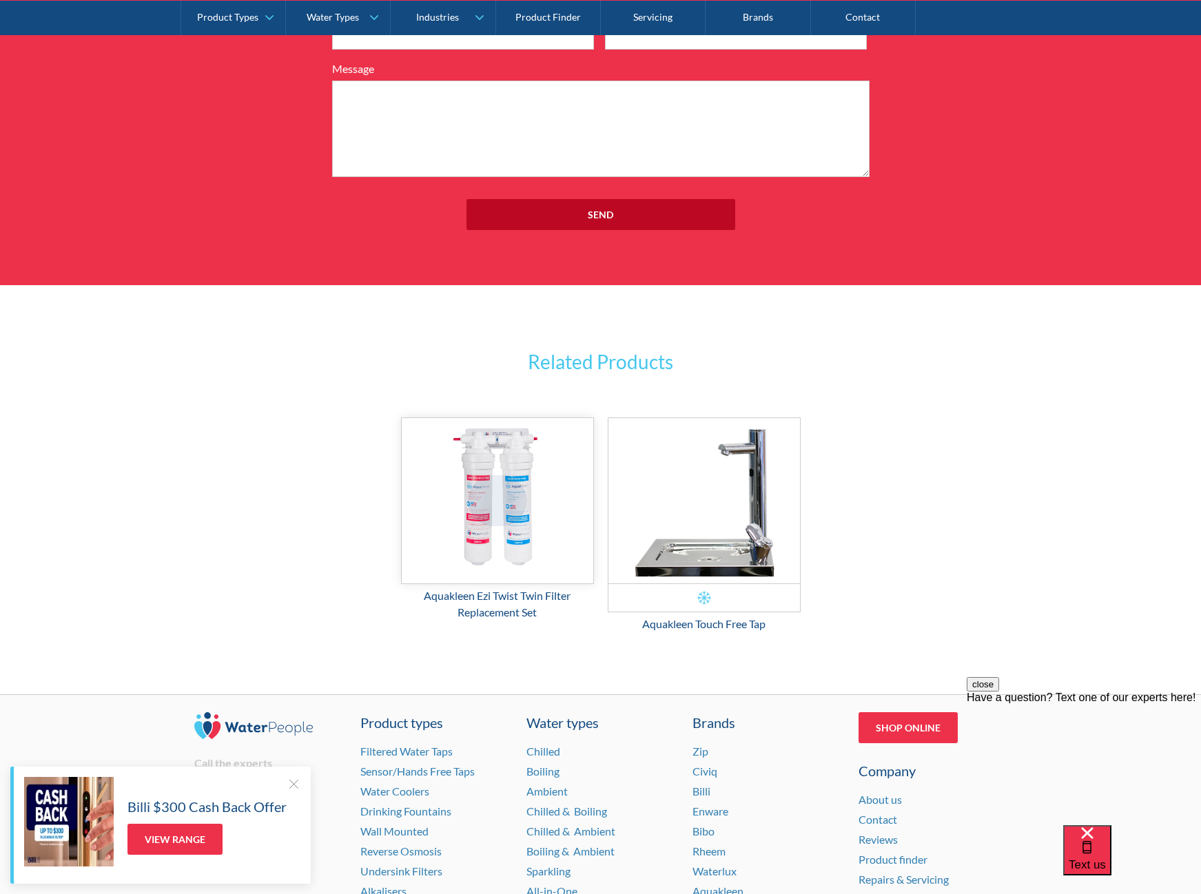
scroll to position [1791, 0]
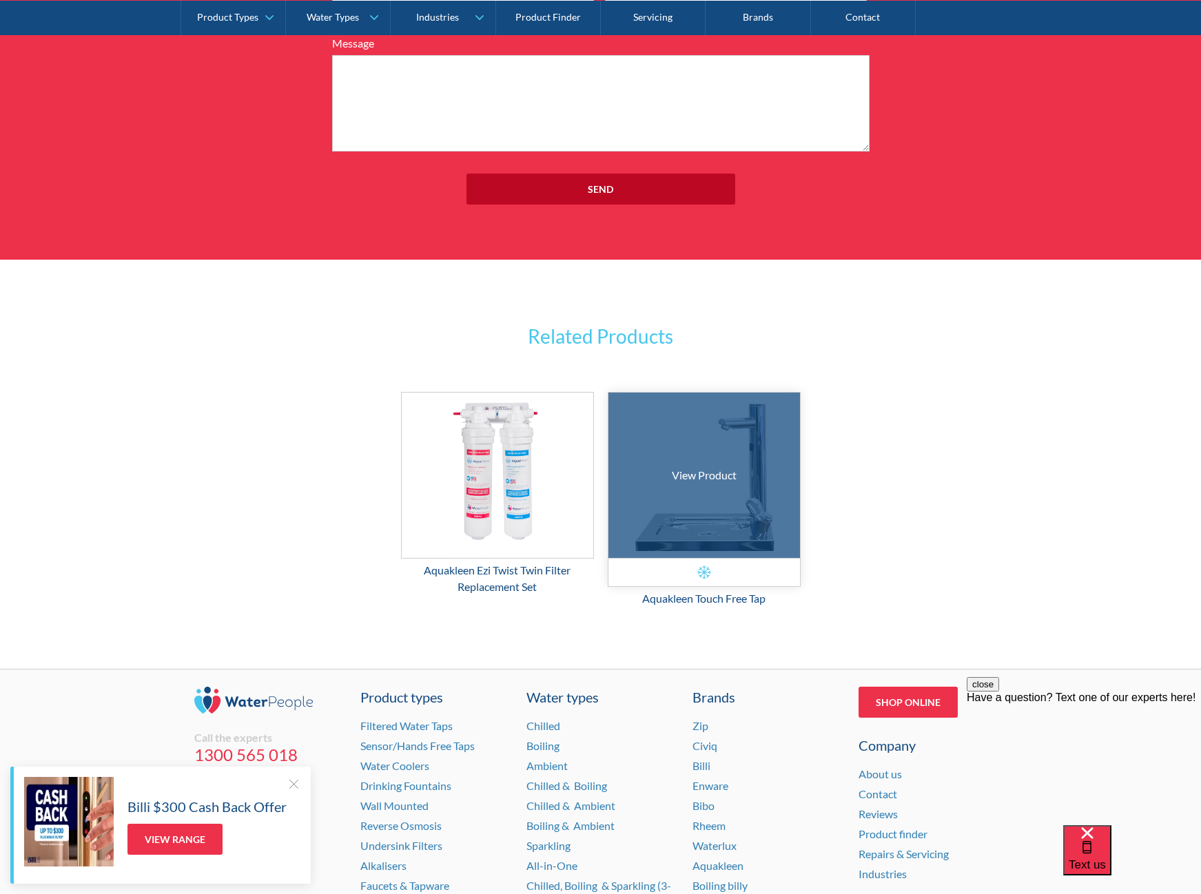
click at [704, 506] on div at bounding box center [703, 475] width 287 height 248
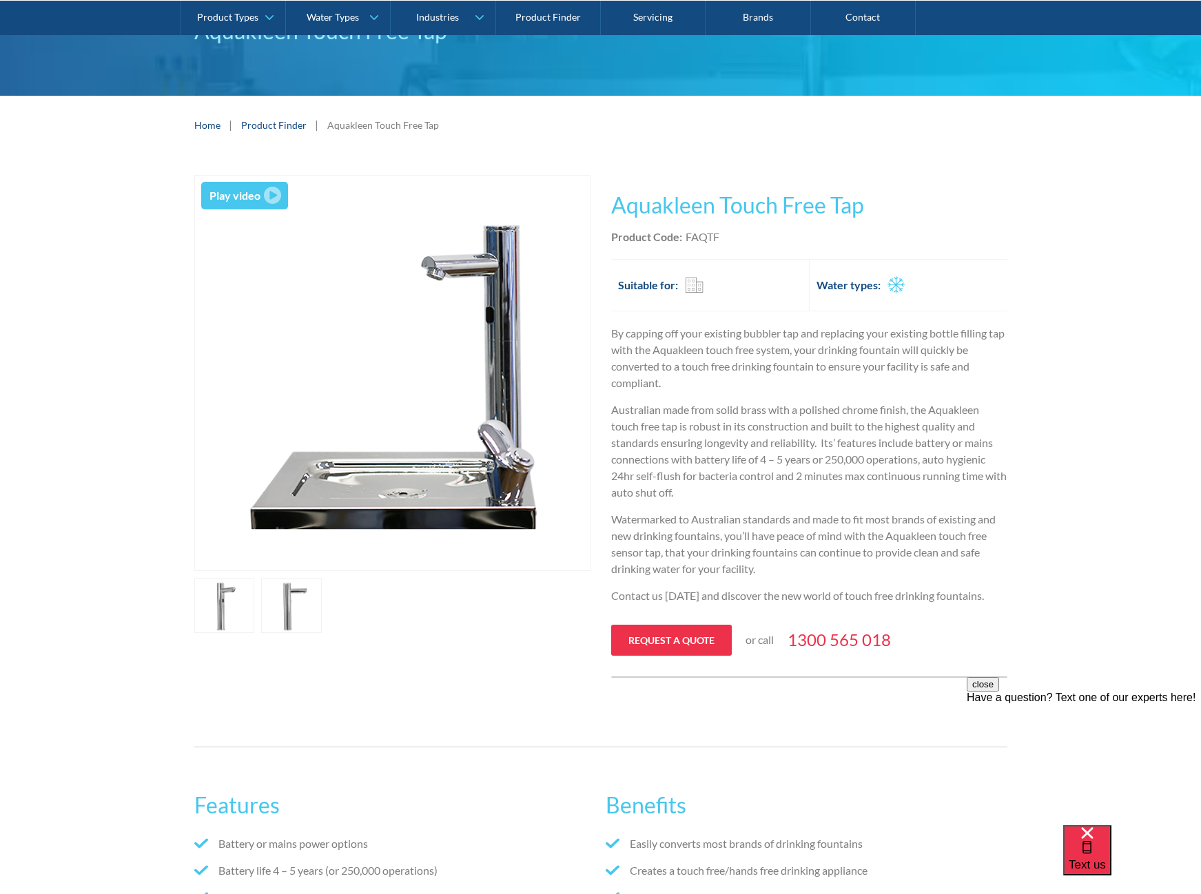
click at [255, 595] on link "open lightbox" at bounding box center [224, 605] width 61 height 55
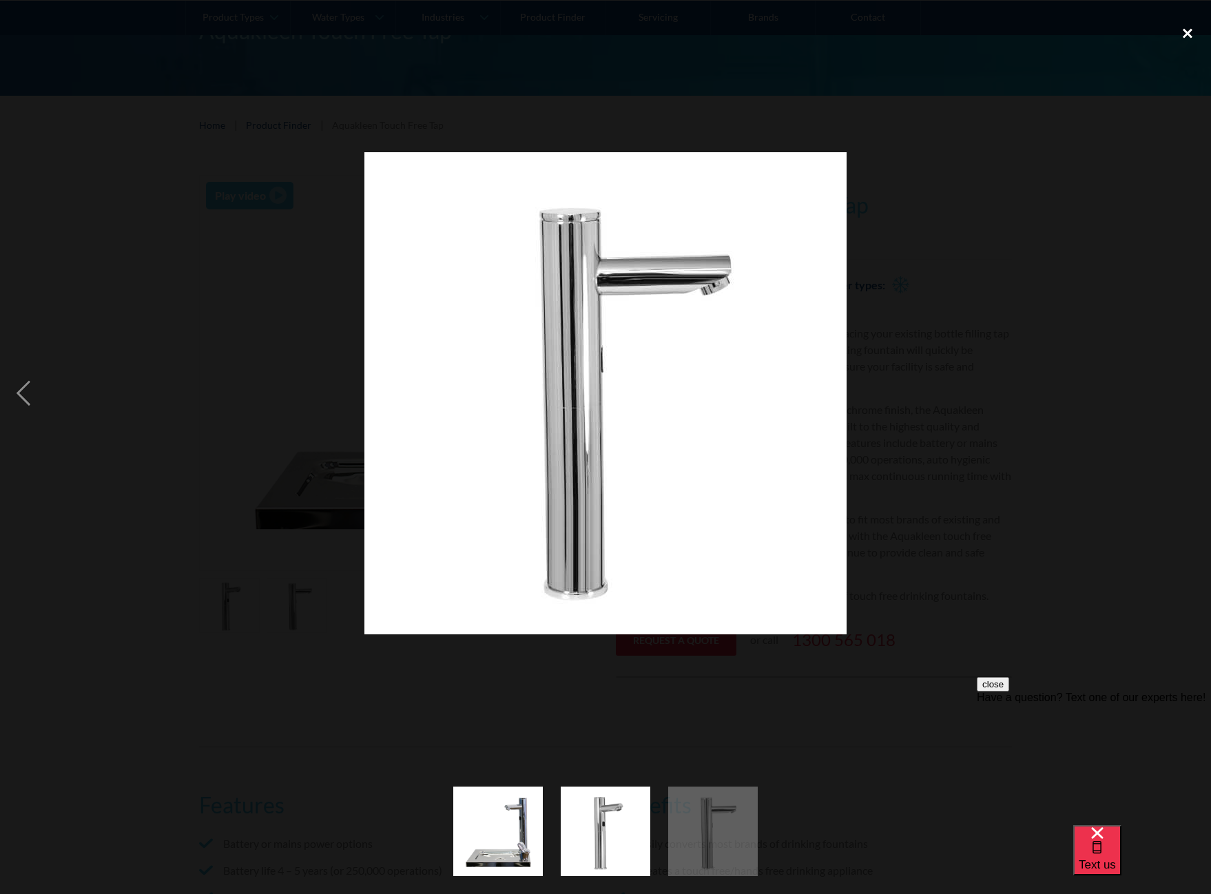
click at [1194, 30] on div "close lightbox" at bounding box center [1187, 33] width 47 height 30
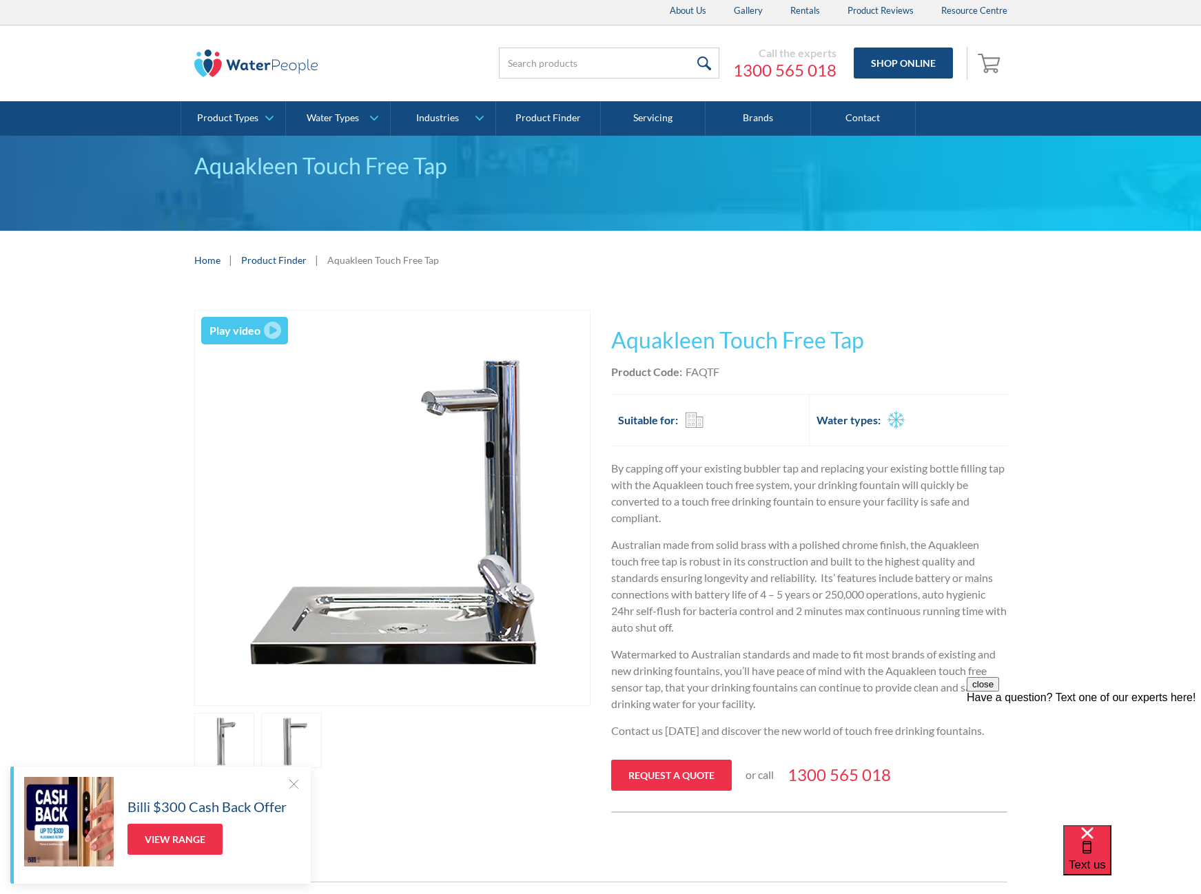
scroll to position [344, 0]
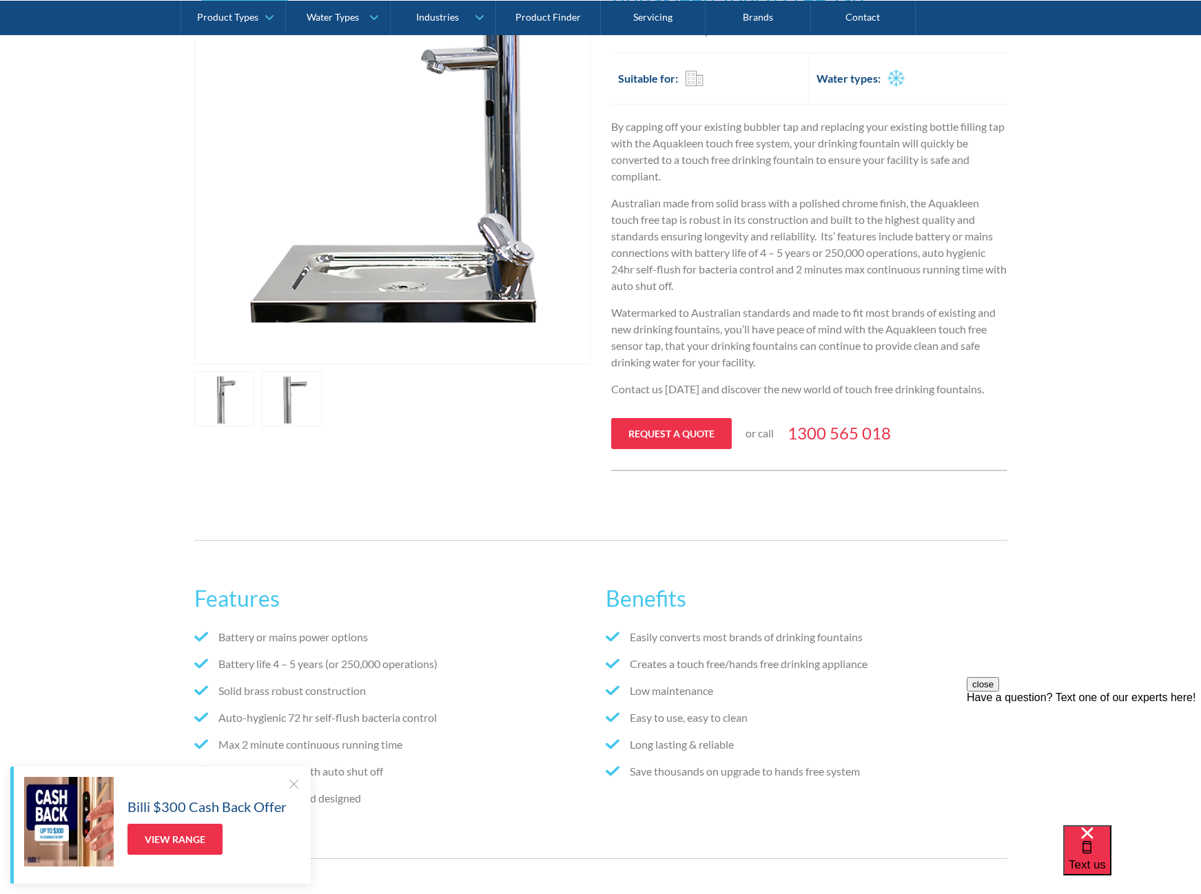
click at [214, 389] on link "open lightbox" at bounding box center [224, 398] width 61 height 55
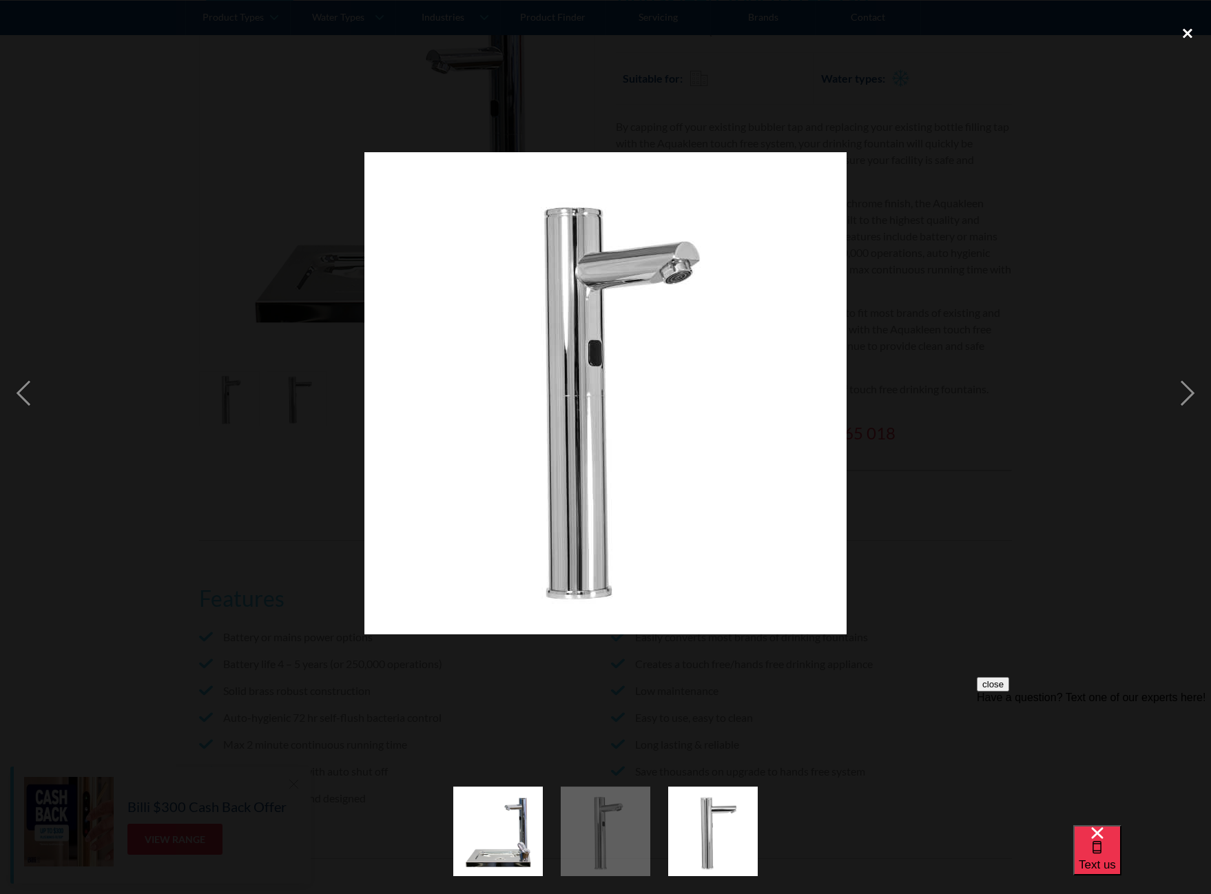
click at [1185, 24] on div "close lightbox" at bounding box center [1187, 33] width 47 height 30
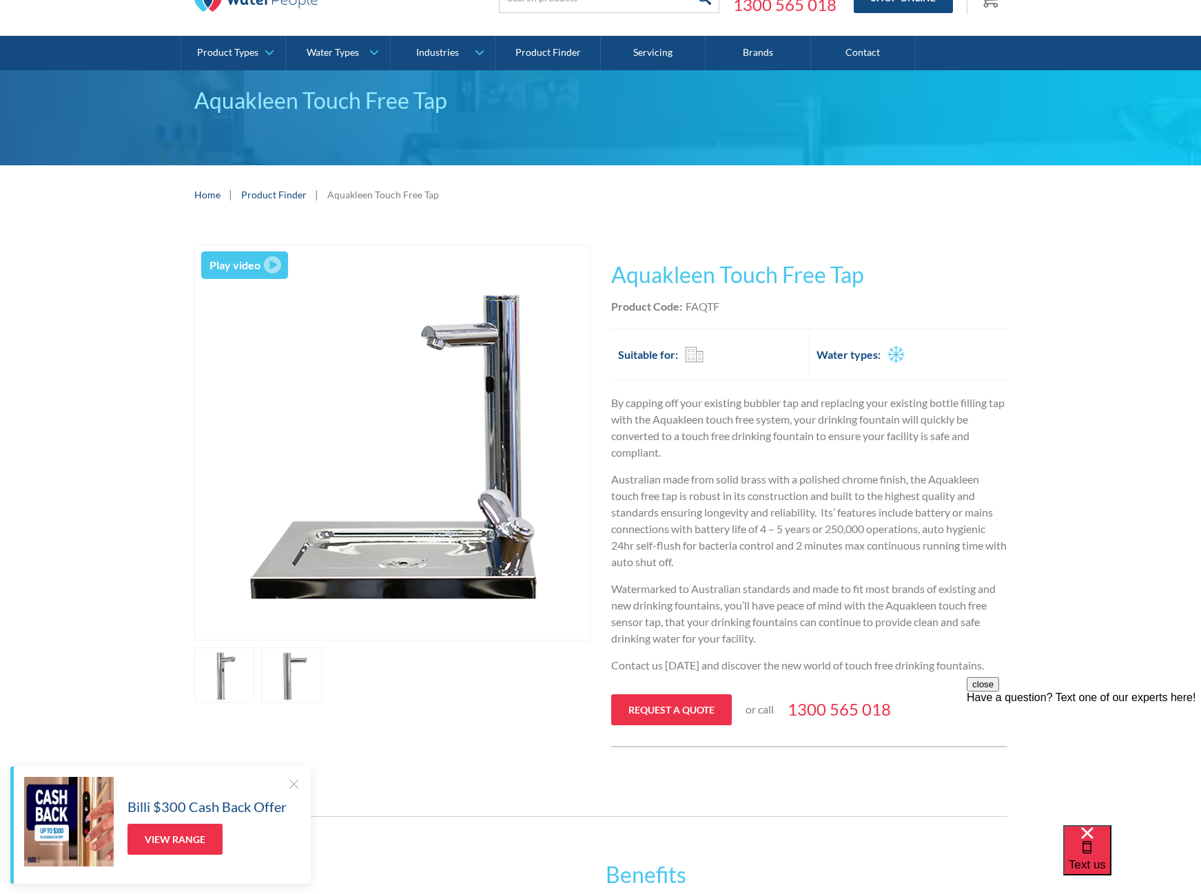
scroll to position [0, 0]
